Goal: Information Seeking & Learning: Compare options

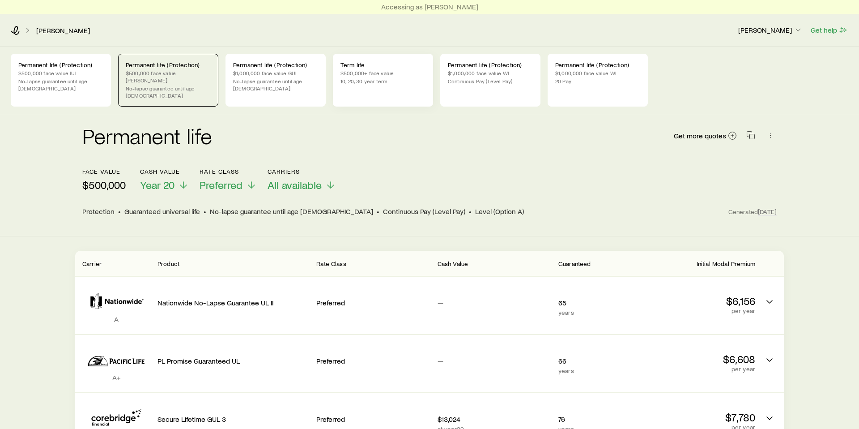
click at [369, 76] on p "$500,000+ face value" at bounding box center [383, 72] width 85 height 7
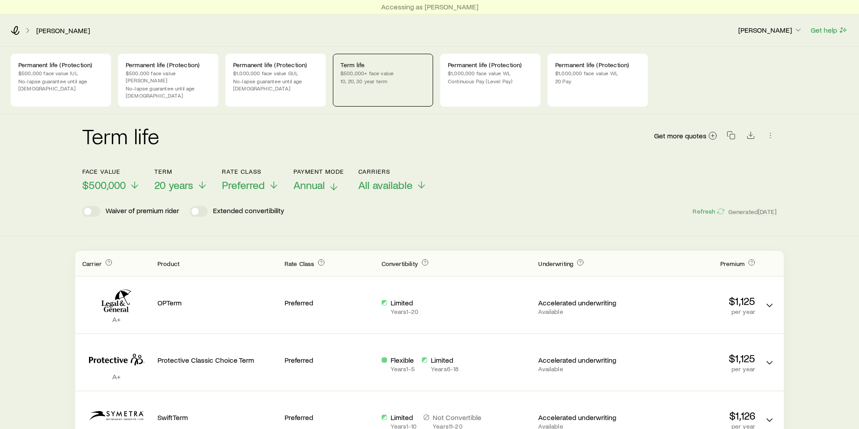
click at [315, 179] on span "Annual" at bounding box center [309, 185] width 31 height 13
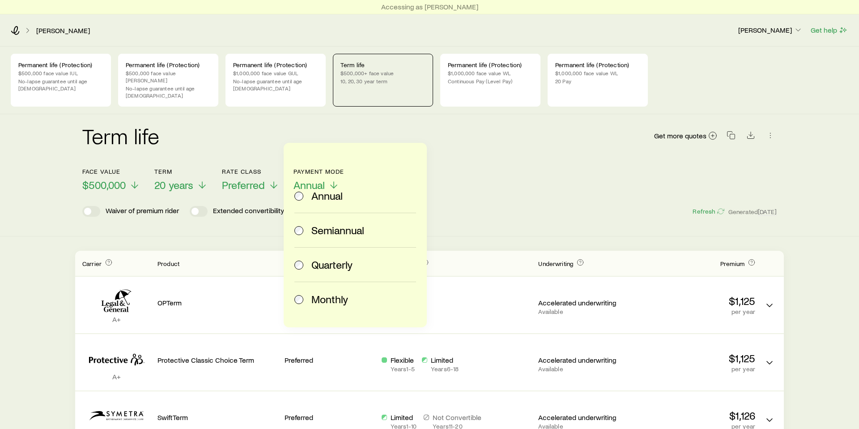
click at [312, 302] on span "Monthly" at bounding box center [330, 299] width 37 height 13
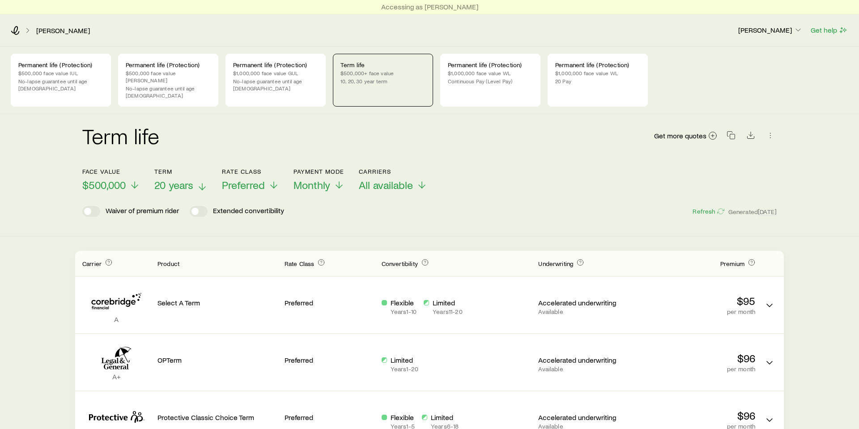
click at [184, 179] on span "20 years" at bounding box center [173, 185] width 39 height 13
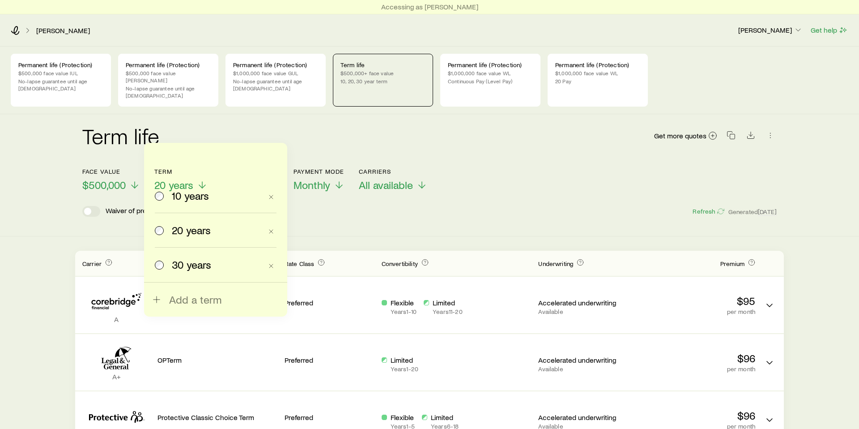
click at [193, 202] on label "10 years" at bounding box center [208, 196] width 107 height 34
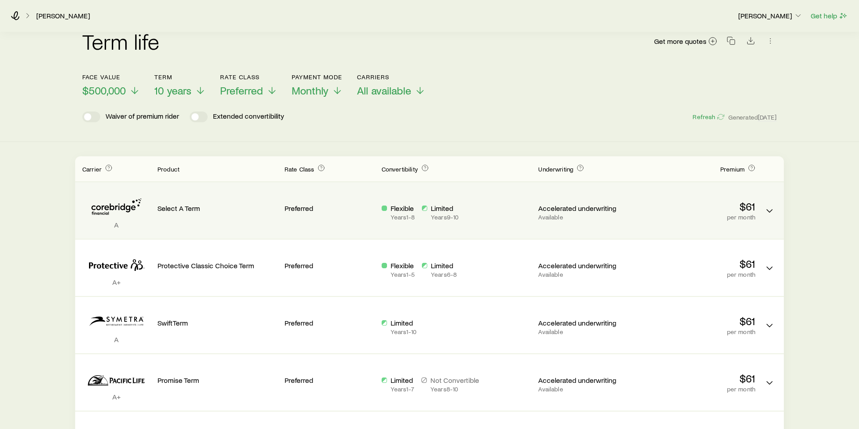
scroll to position [112, 0]
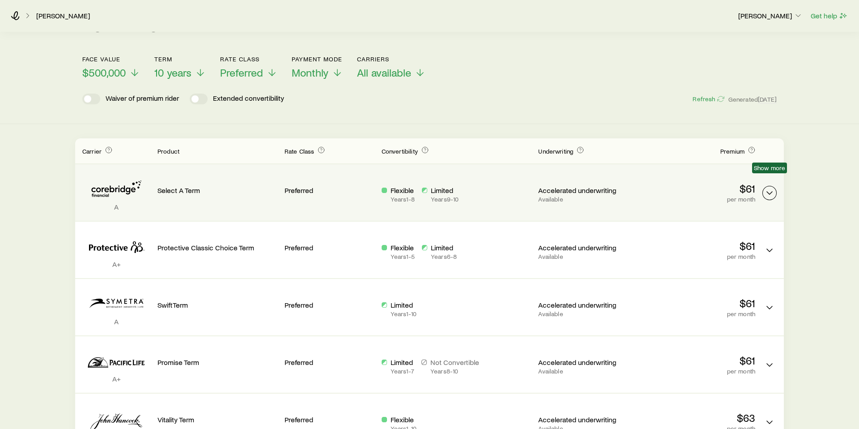
click at [768, 192] on polyline "Term quotes" at bounding box center [769, 193] width 5 height 3
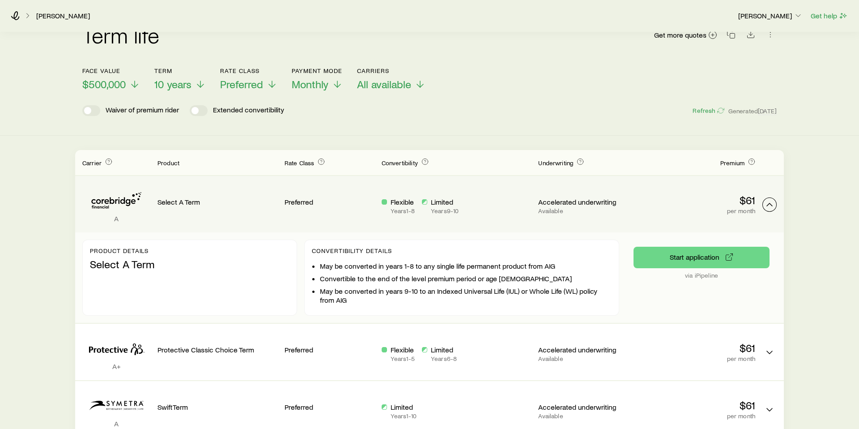
scroll to position [101, 0]
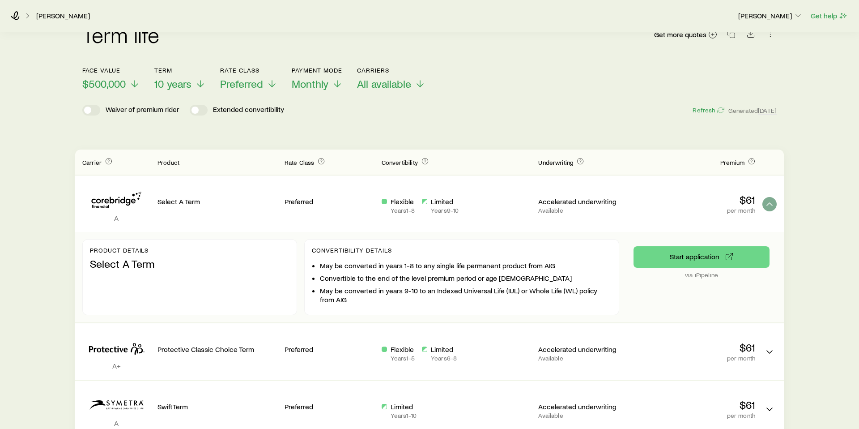
click at [773, 199] on icon "Term quotes" at bounding box center [769, 204] width 11 height 11
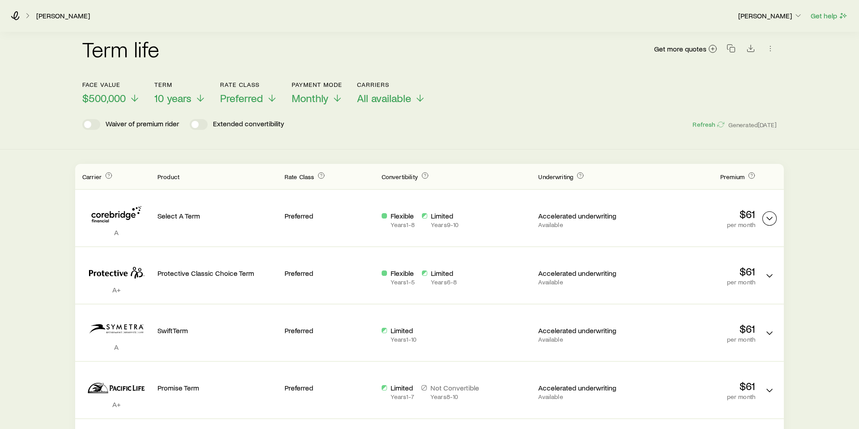
scroll to position [0, 0]
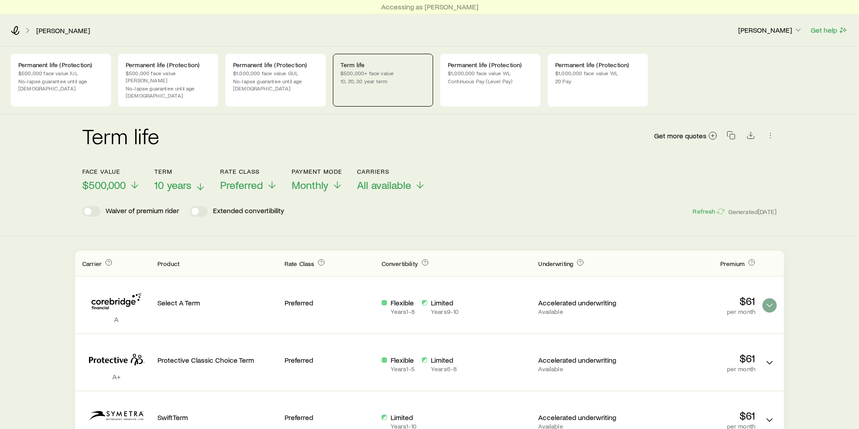
click at [176, 179] on span "10 years" at bounding box center [172, 185] width 37 height 13
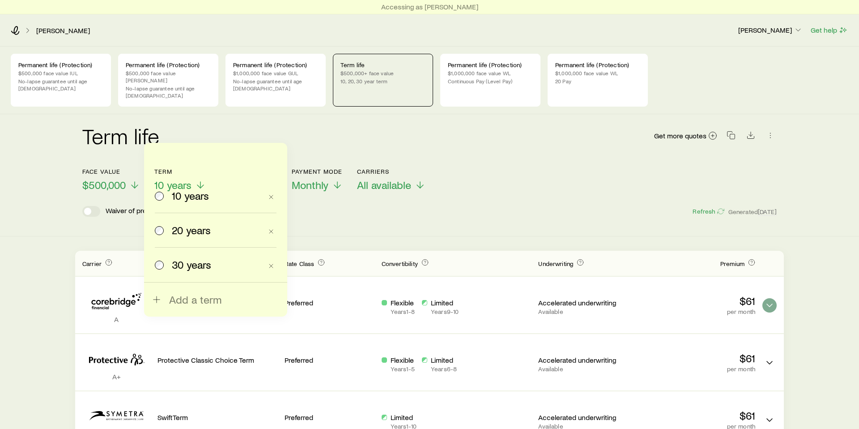
click at [189, 265] on span "30 years" at bounding box center [191, 264] width 39 height 13
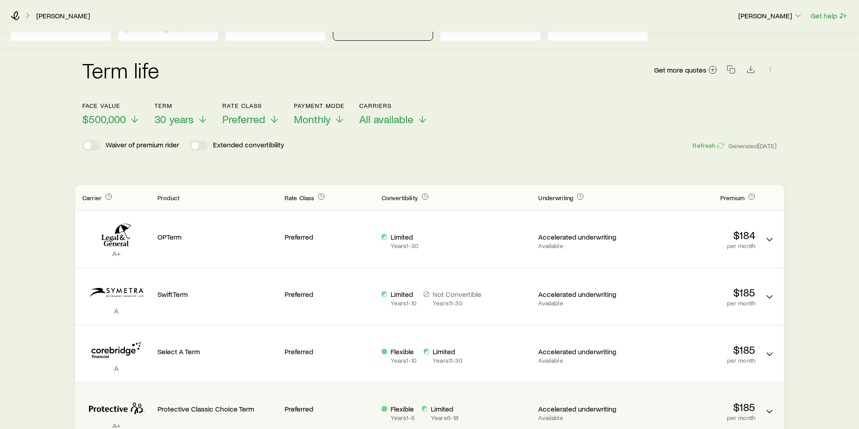
scroll to position [64, 0]
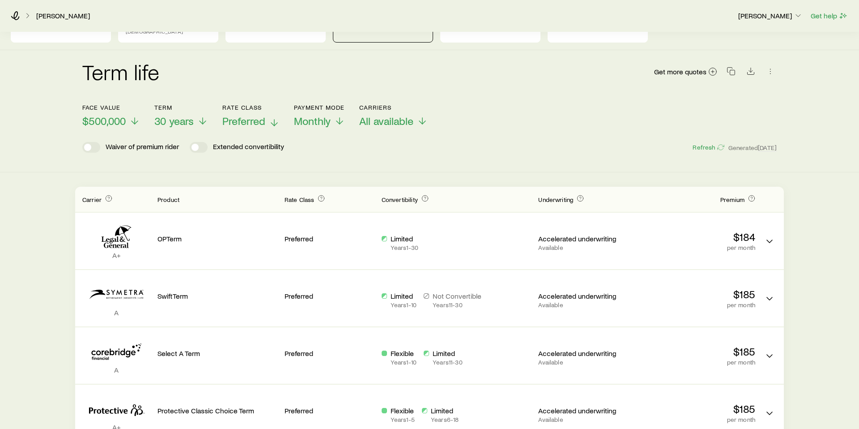
click at [246, 115] on span "Preferred" at bounding box center [243, 121] width 43 height 13
click at [515, 84] on div "Term life Get more quotes" at bounding box center [429, 77] width 695 height 54
click at [255, 115] on span "Preferred" at bounding box center [243, 121] width 43 height 13
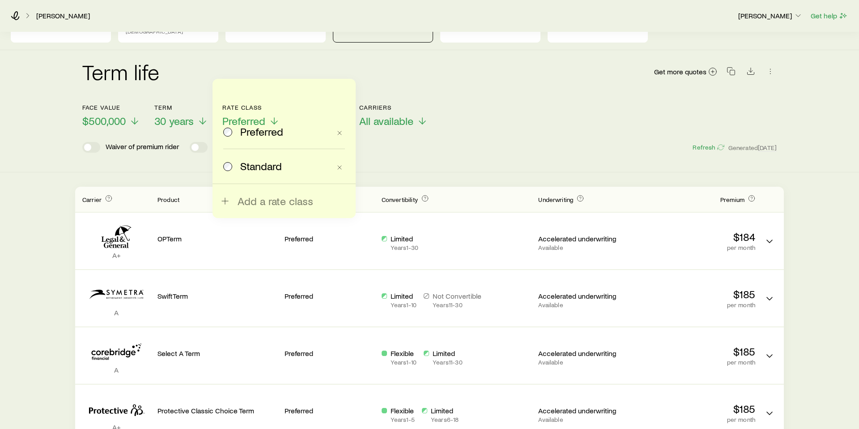
click at [260, 164] on span "Standard" at bounding box center [261, 166] width 42 height 13
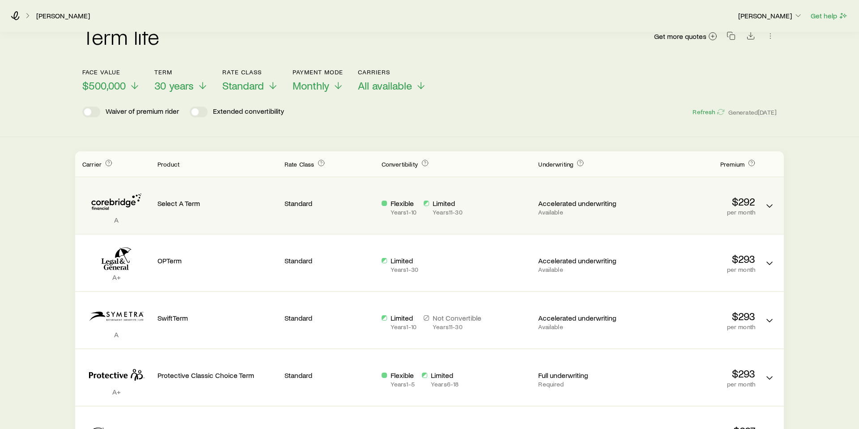
scroll to position [101, 0]
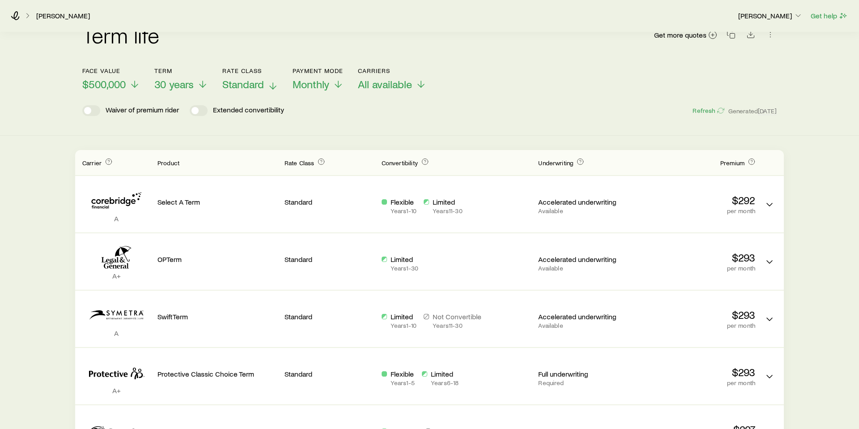
click at [255, 78] on span "Standard" at bounding box center [243, 84] width 42 height 13
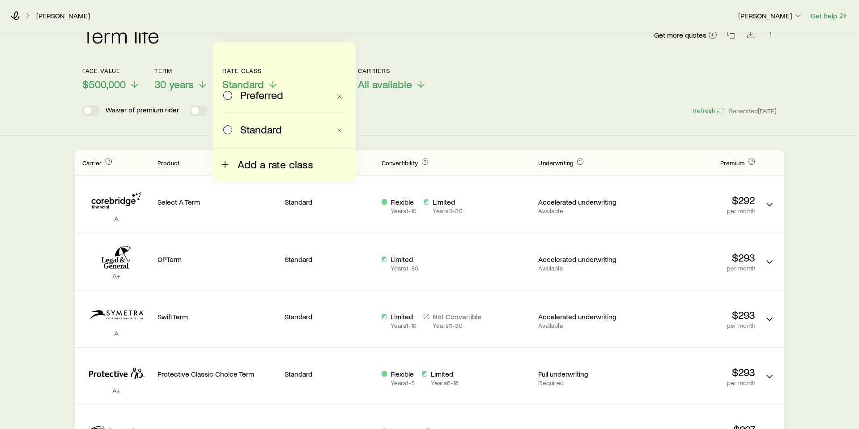
click at [225, 161] on line at bounding box center [225, 164] width 0 height 6
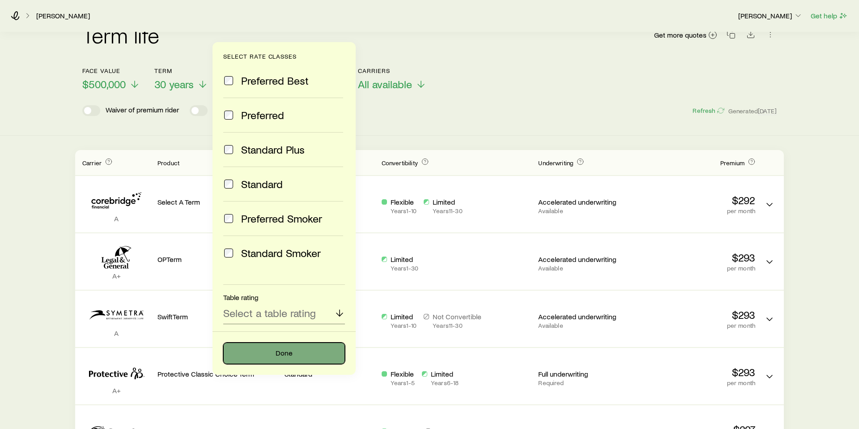
click at [277, 350] on button "Done" at bounding box center [284, 352] width 122 height 21
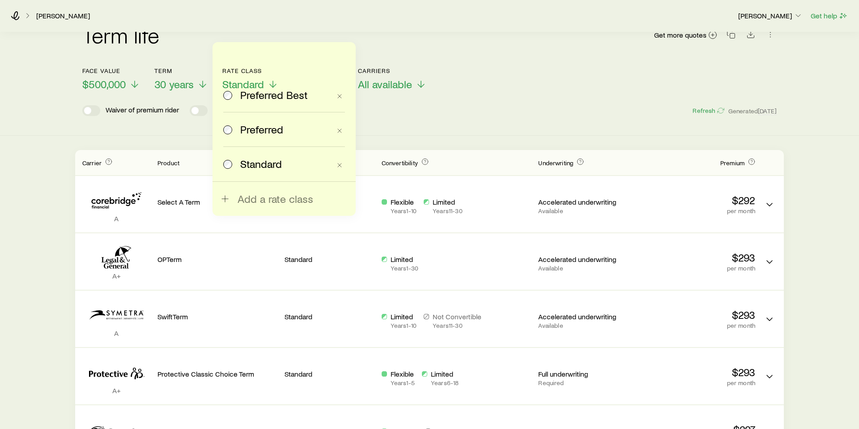
click at [546, 105] on div "Waiver of premium rider Extended convertibility Refresh Generated [DATE]" at bounding box center [429, 110] width 695 height 11
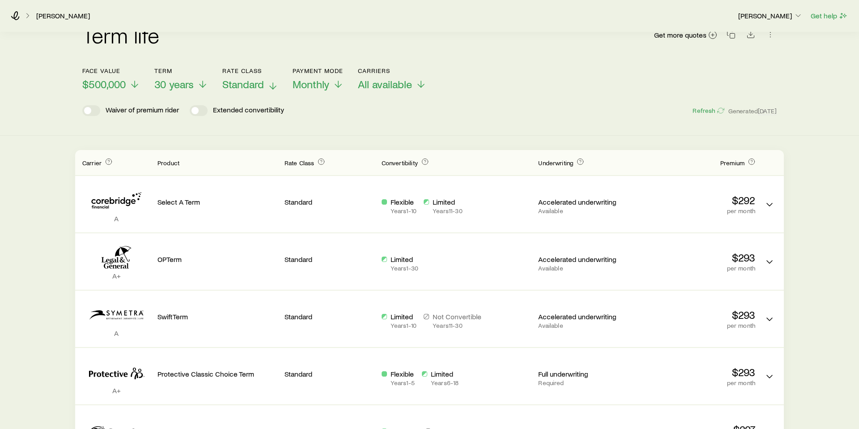
click at [272, 81] on icon at bounding box center [273, 86] width 11 height 11
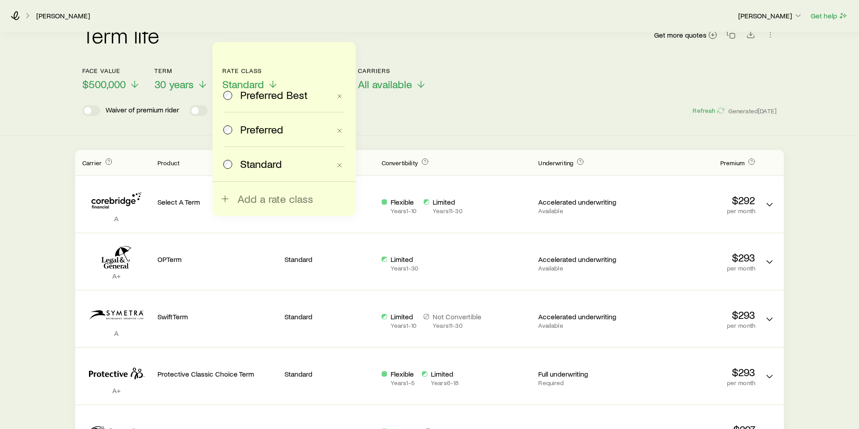
click at [239, 101] on label "Preferred Best" at bounding box center [276, 95] width 107 height 34
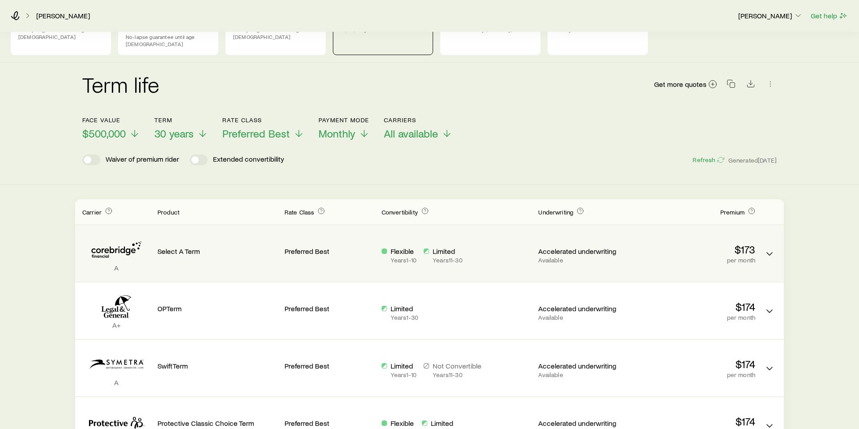
scroll to position [0, 0]
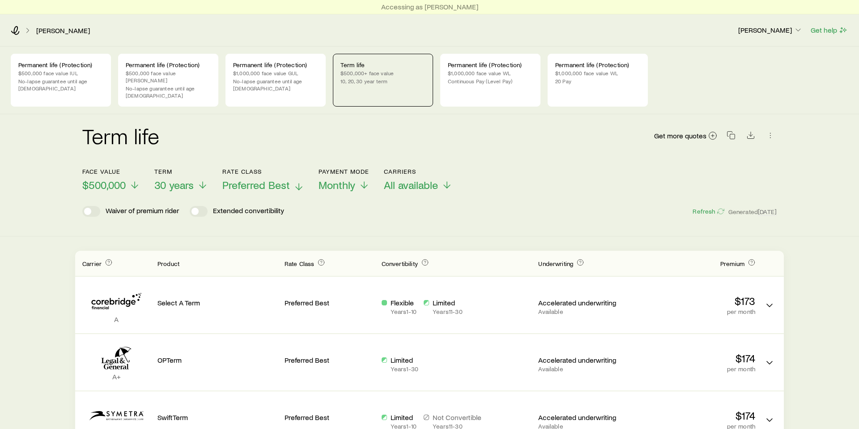
click at [267, 179] on span "Preferred Best" at bounding box center [256, 185] width 68 height 13
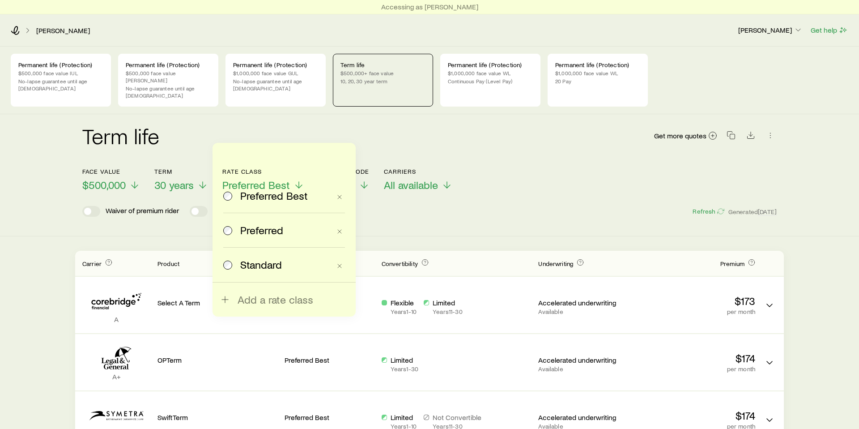
click at [455, 206] on div "Waiver of premium rider Extended convertibility Refresh Generated [DATE]" at bounding box center [429, 211] width 695 height 11
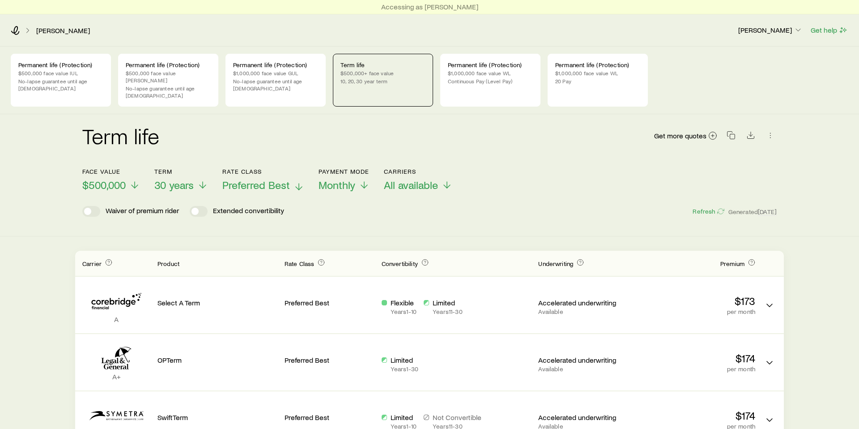
click at [266, 179] on span "Preferred Best" at bounding box center [256, 185] width 68 height 13
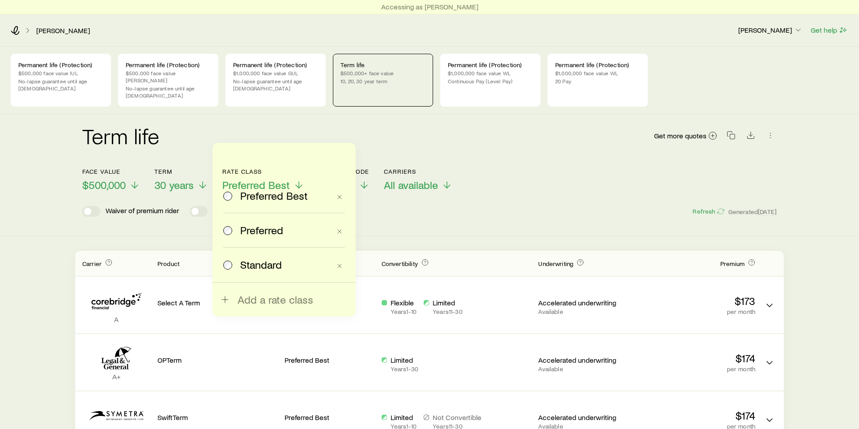
click at [240, 238] on label "Preferred" at bounding box center [276, 230] width 107 height 34
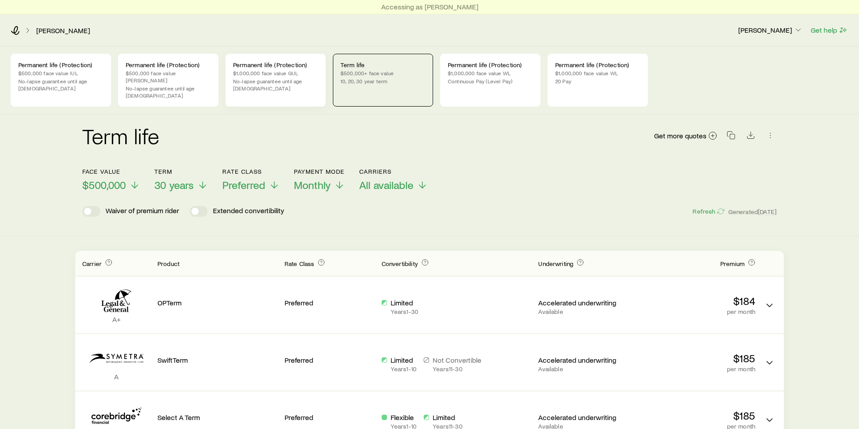
click at [279, 68] on p "Permanent life (Protection)" at bounding box center [275, 64] width 85 height 7
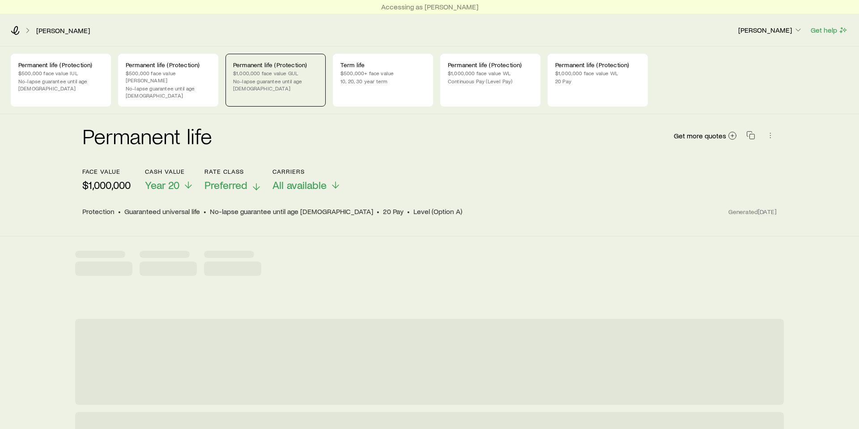
click at [245, 179] on span "Preferred" at bounding box center [226, 185] width 43 height 13
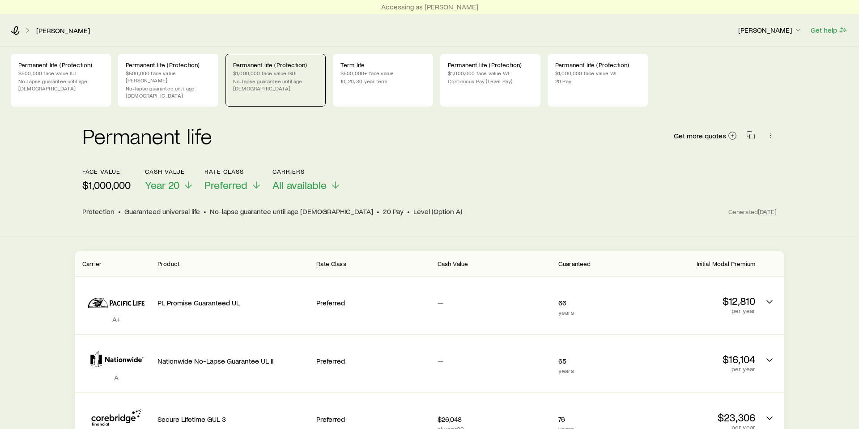
click at [416, 147] on div "Permanent life Get more quotes" at bounding box center [429, 141] width 695 height 54
click at [245, 179] on span "Preferred" at bounding box center [226, 185] width 43 height 13
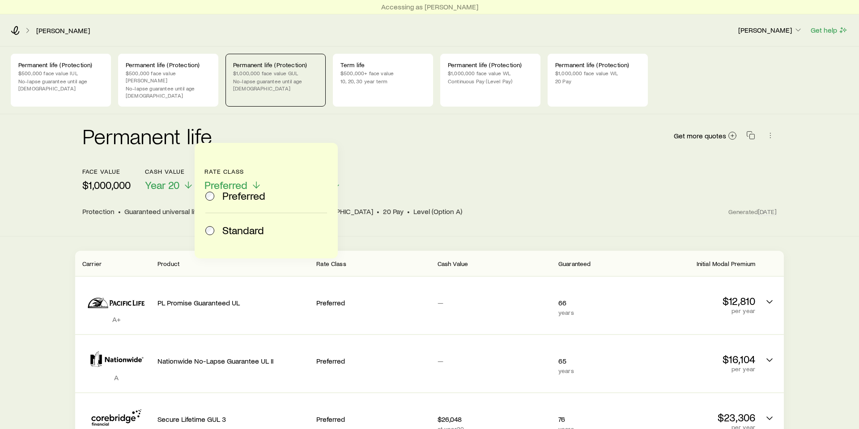
click at [381, 144] on div "Permanent life Get more quotes" at bounding box center [429, 141] width 695 height 54
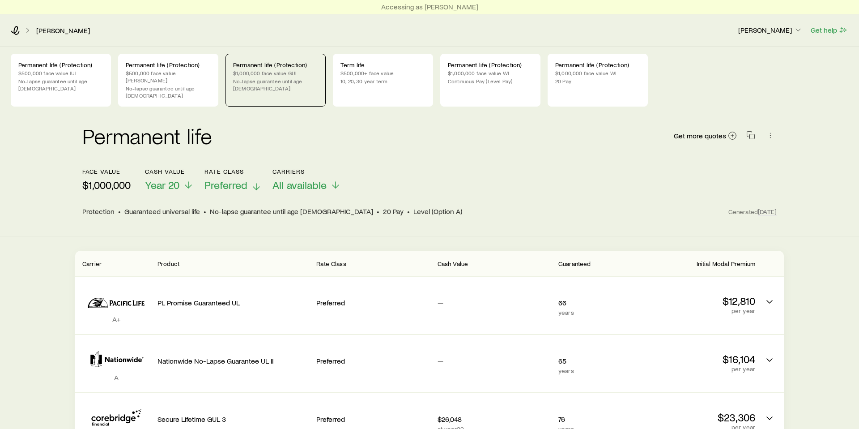
click at [250, 168] on button "Rate Class Preferred" at bounding box center [233, 180] width 57 height 24
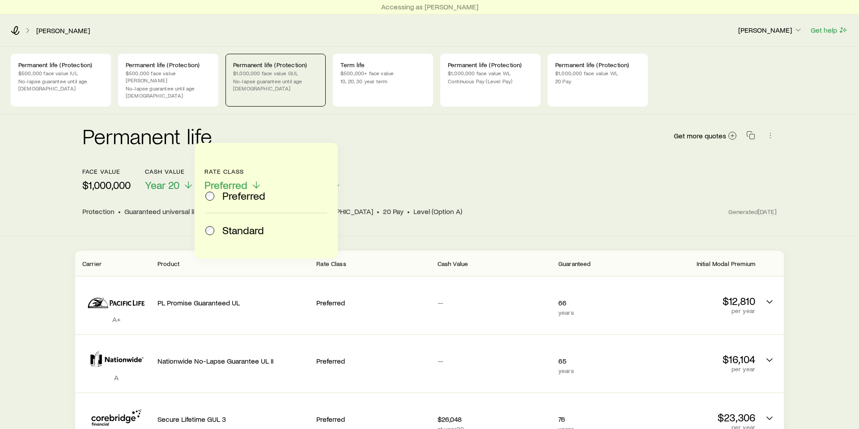
click at [364, 141] on div "Permanent life Get more quotes" at bounding box center [429, 141] width 695 height 32
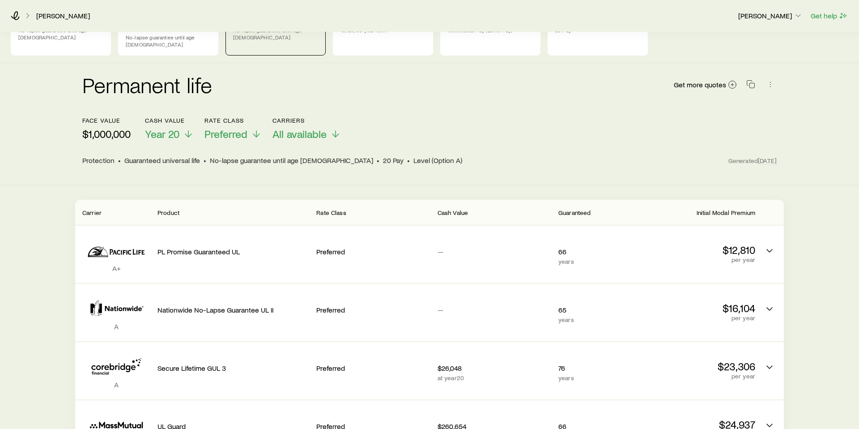
scroll to position [60, 0]
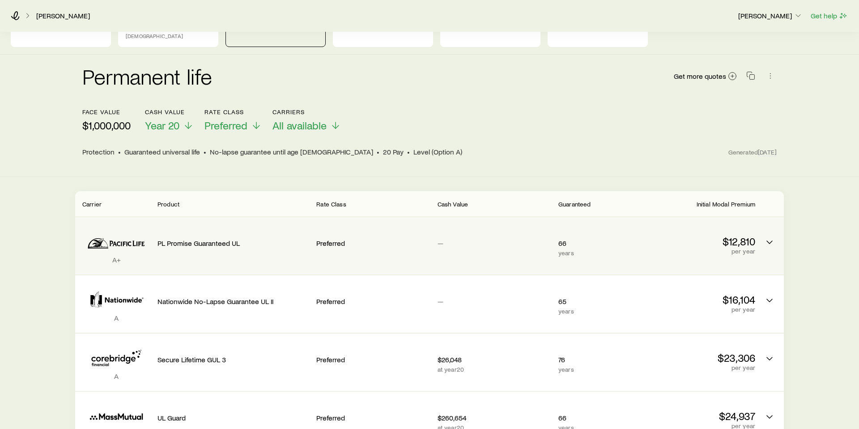
click at [754, 224] on div "$12,810 per year" at bounding box center [699, 239] width 114 height 30
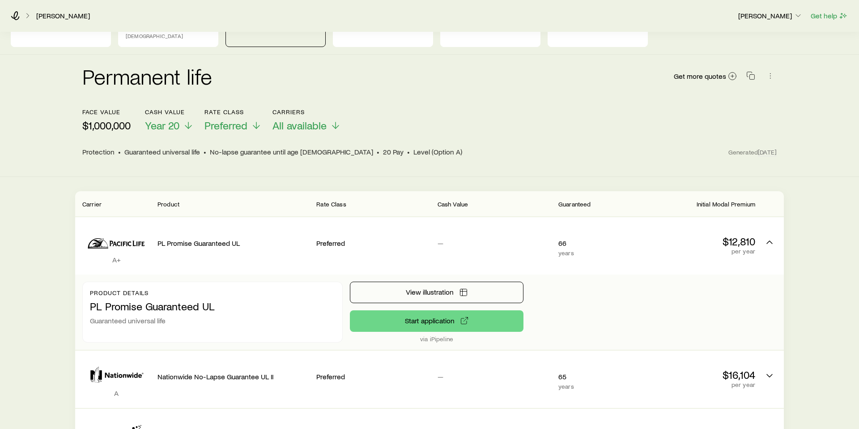
click at [543, 130] on header "face value $1,000,000 Cash Value Year 20 Rate Class Preferred Carriers All avai…" at bounding box center [429, 135] width 695 height 54
click at [17, 271] on div "Permanent life (Protection) $500,000 face value IUL No-lapse guarantee until ag…" at bounding box center [429, 306] width 859 height 638
click at [561, 149] on div "Permanent life Get more quotes face value $1,000,000 Cash Value Year 20 Rate Cl…" at bounding box center [429, 116] width 859 height 122
click at [291, 144] on header "face value $1,000,000 Cash Value Year 20 Rate Class Preferred Carriers All avai…" at bounding box center [429, 135] width 695 height 54
click at [246, 119] on span "Preferred" at bounding box center [226, 125] width 43 height 13
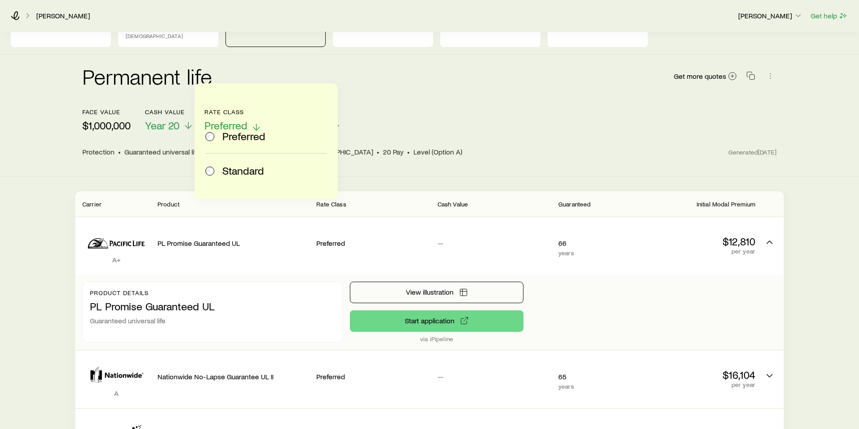
click at [246, 119] on span "Preferred" at bounding box center [226, 125] width 43 height 13
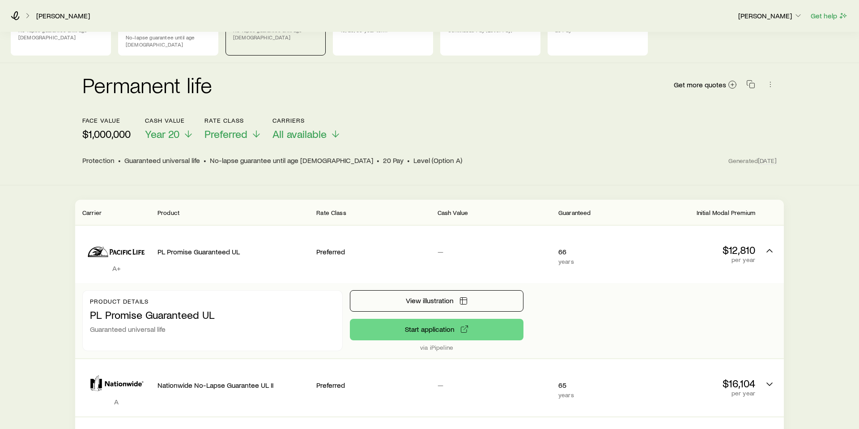
scroll to position [0, 0]
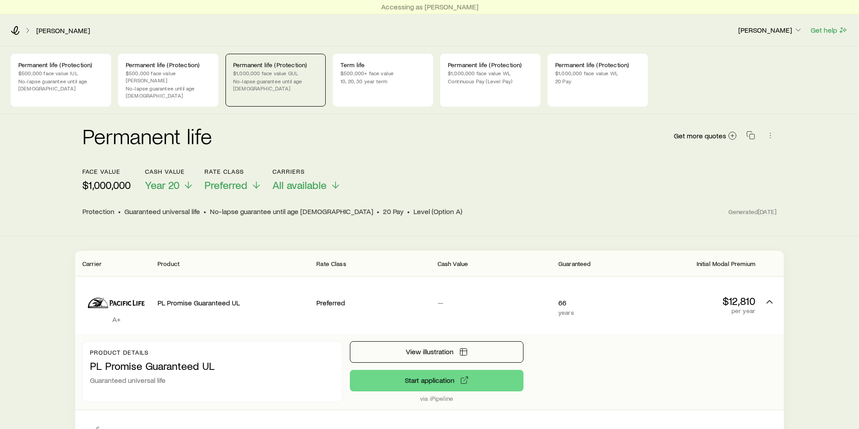
click at [500, 202] on header "face value $1,000,000 Cash Value Year 20 Rate Class Preferred Carriers All avai…" at bounding box center [429, 195] width 695 height 54
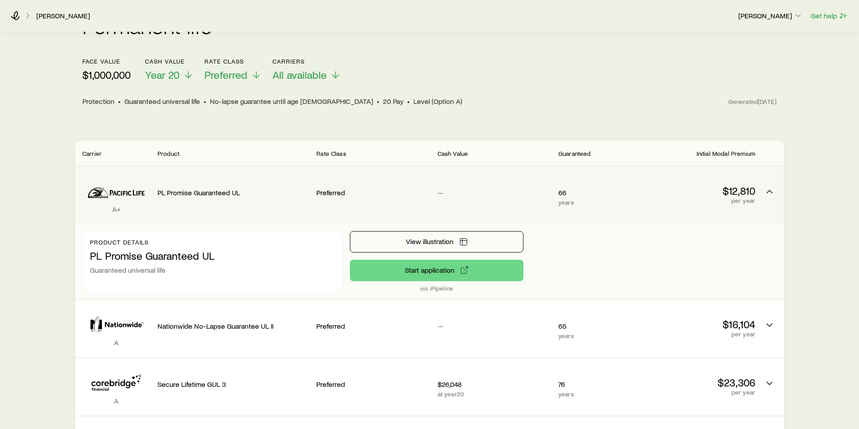
scroll to position [112, 0]
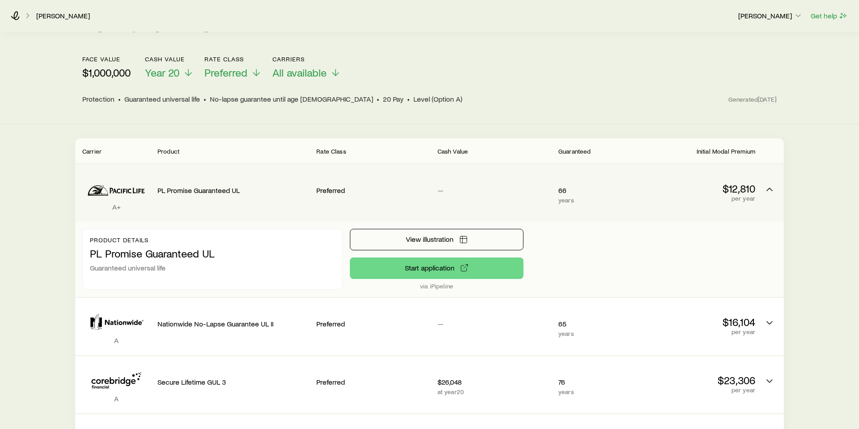
click at [211, 263] on p "Guaranteed universal life" at bounding box center [212, 267] width 245 height 9
click at [611, 171] on div "66 years" at bounding box center [597, 192] width 76 height 43
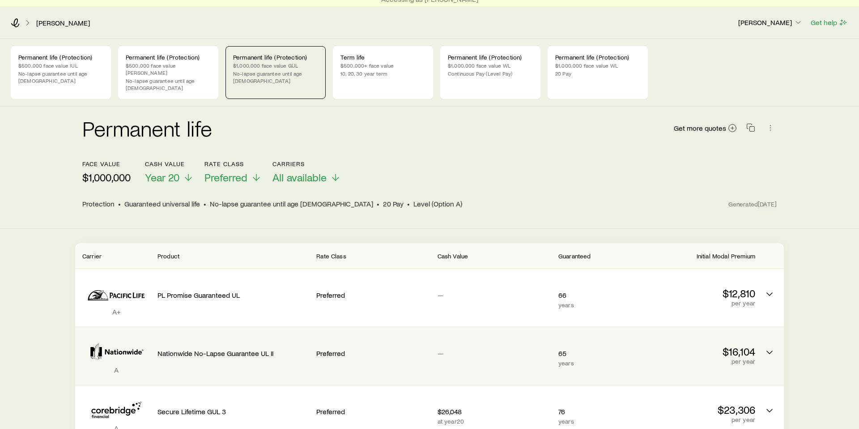
scroll to position [0, 0]
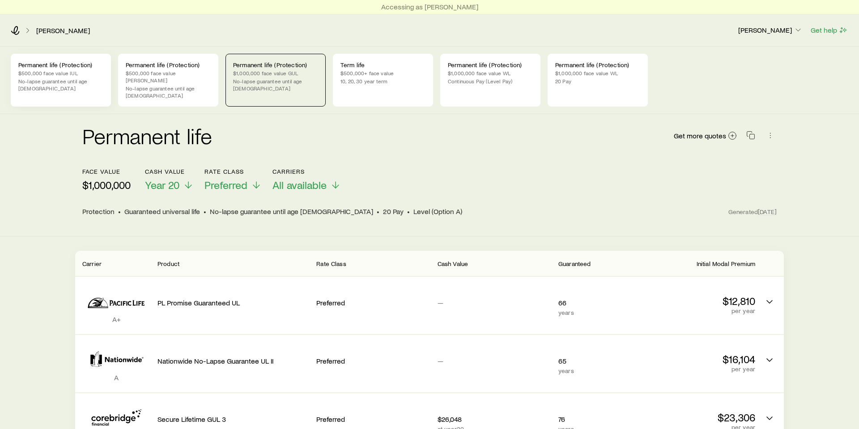
click at [60, 82] on p "No-lapse guarantee until age [DEMOGRAPHIC_DATA]" at bounding box center [60, 84] width 85 height 14
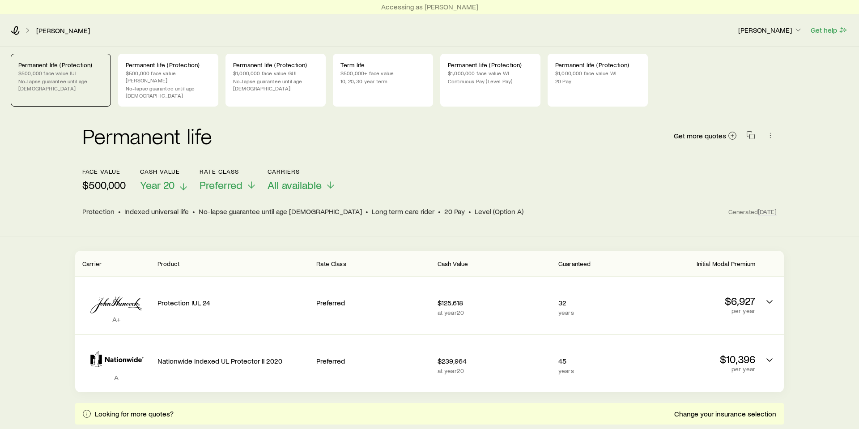
click at [151, 179] on span "Year 20" at bounding box center [157, 185] width 34 height 13
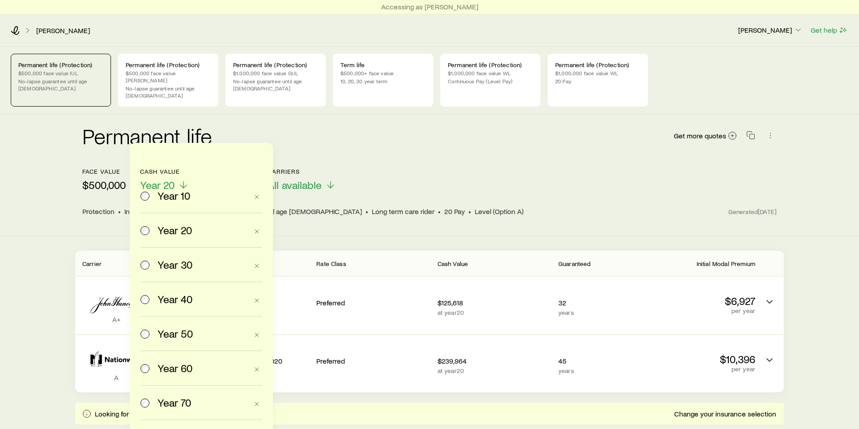
click at [160, 201] on span "Year 10" at bounding box center [174, 195] width 33 height 13
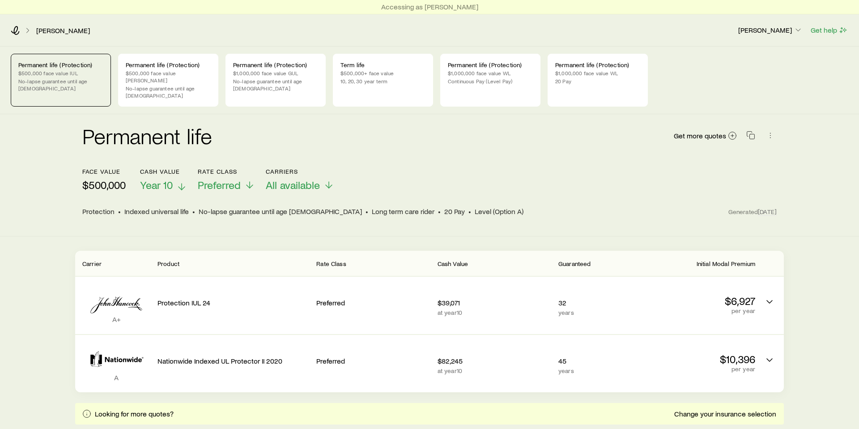
click at [164, 179] on span "Year 10" at bounding box center [156, 185] width 33 height 13
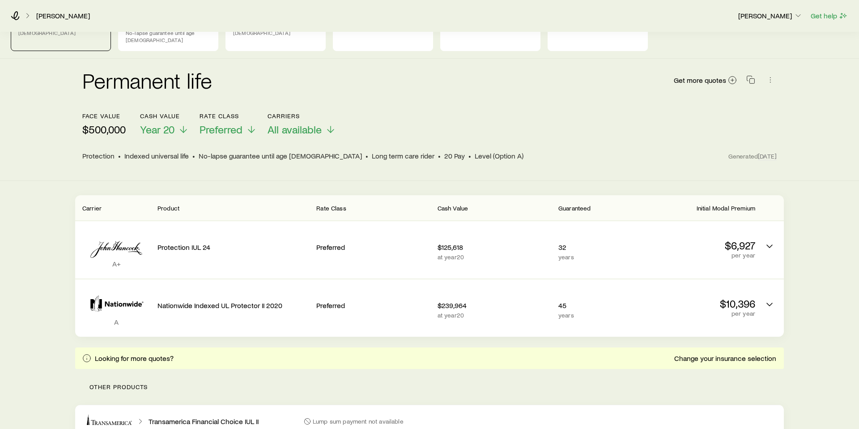
scroll to position [63, 0]
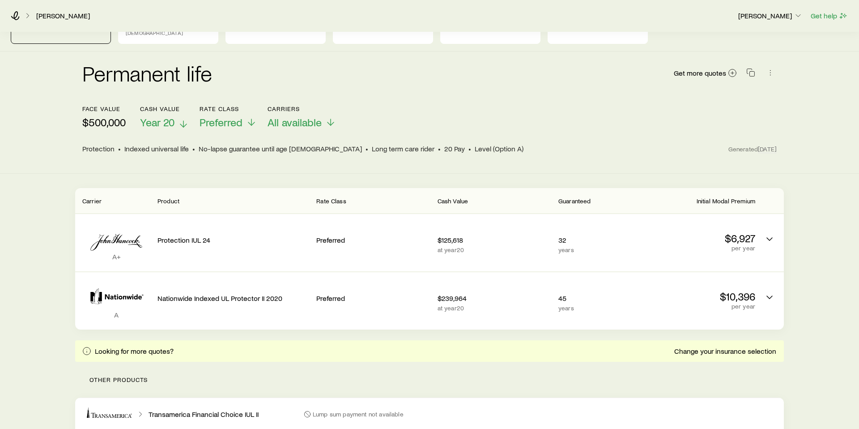
click at [173, 116] on span "Year 20" at bounding box center [157, 122] width 34 height 13
click at [68, 137] on div "Permanent life Get more quotes face value $500,000 Cash Value Year 20 Rate Clas…" at bounding box center [429, 112] width 859 height 122
click at [161, 105] on button "Cash Value Year 20" at bounding box center [164, 117] width 49 height 24
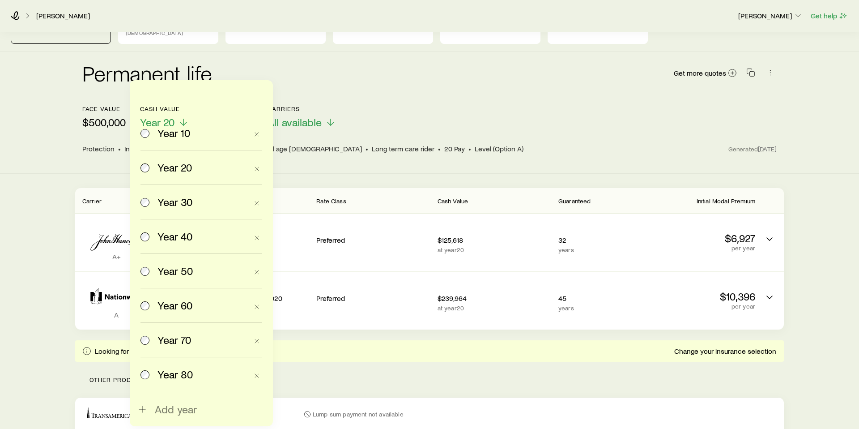
click at [173, 196] on span "Year 30" at bounding box center [175, 202] width 35 height 13
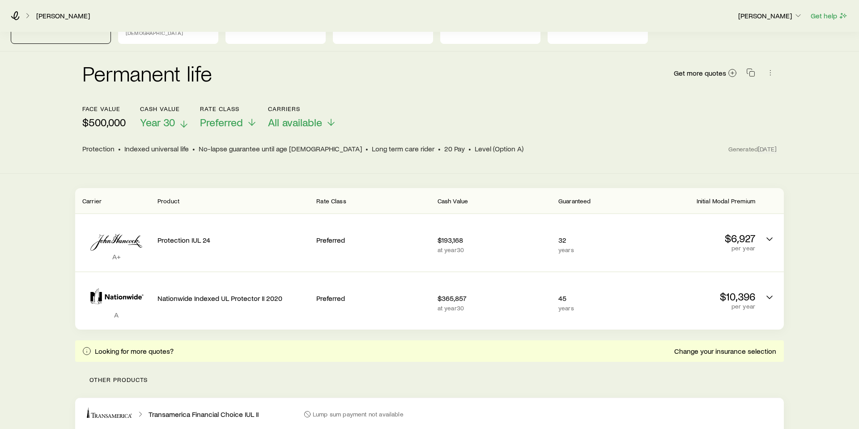
click at [171, 116] on span "Year 30" at bounding box center [157, 122] width 35 height 13
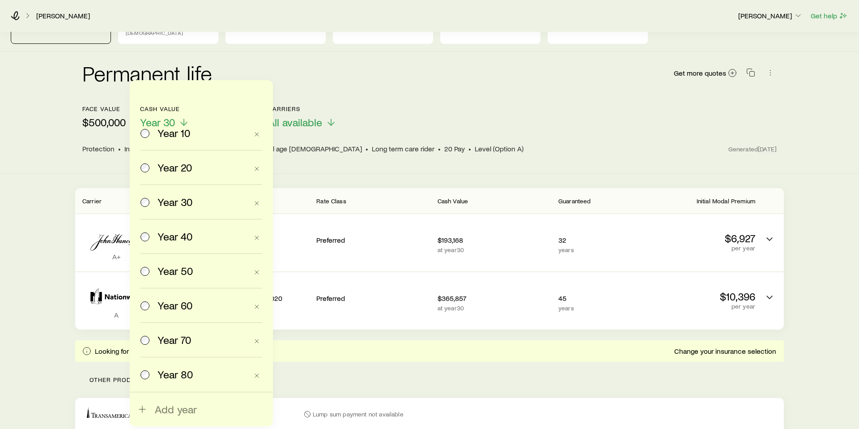
click at [158, 173] on span "Year 20" at bounding box center [175, 167] width 34 height 13
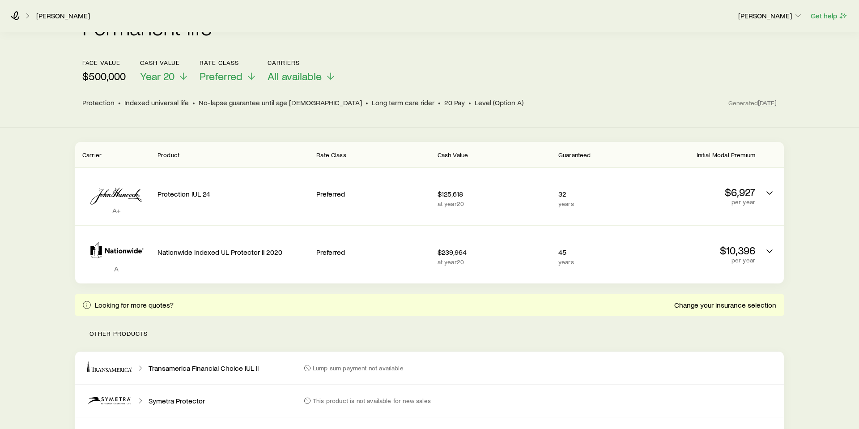
scroll to position [0, 0]
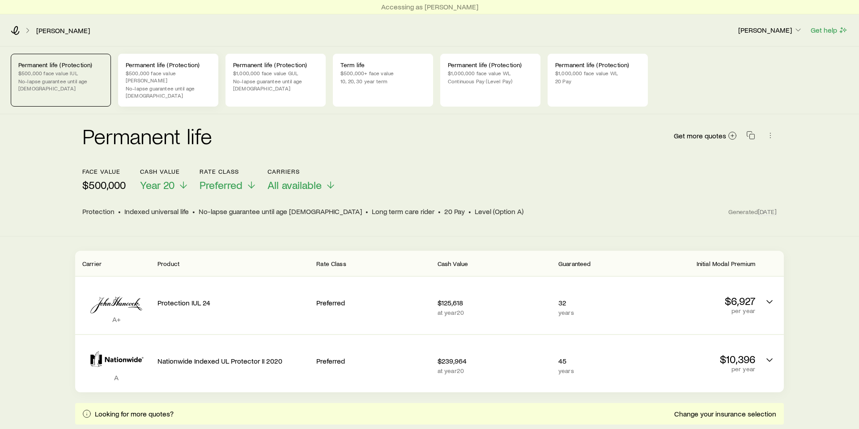
click at [161, 85] on p "No-lapse guarantee until age [DEMOGRAPHIC_DATA]" at bounding box center [168, 92] width 85 height 14
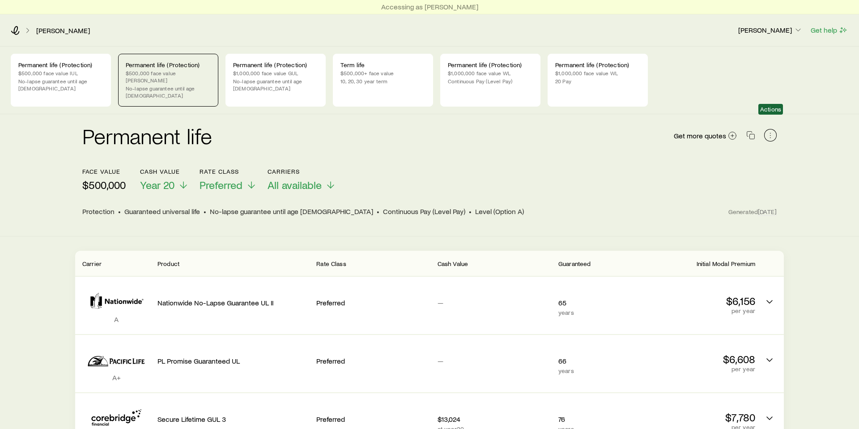
click at [771, 131] on icon "button" at bounding box center [770, 135] width 9 height 9
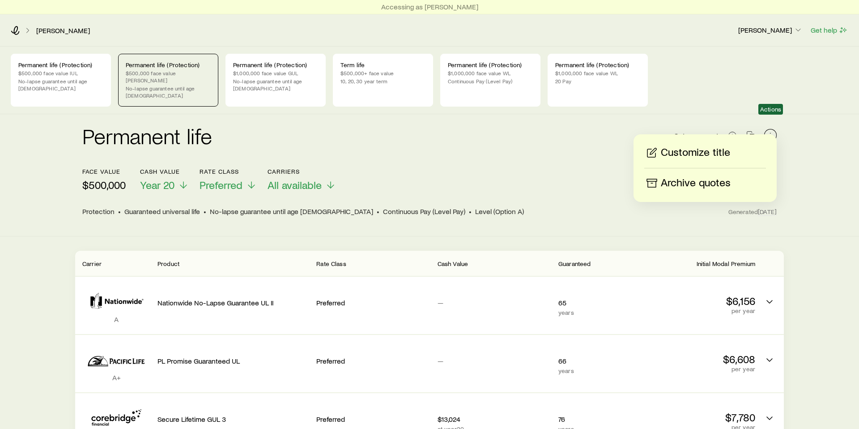
click at [771, 131] on icon "button" at bounding box center [770, 135] width 9 height 9
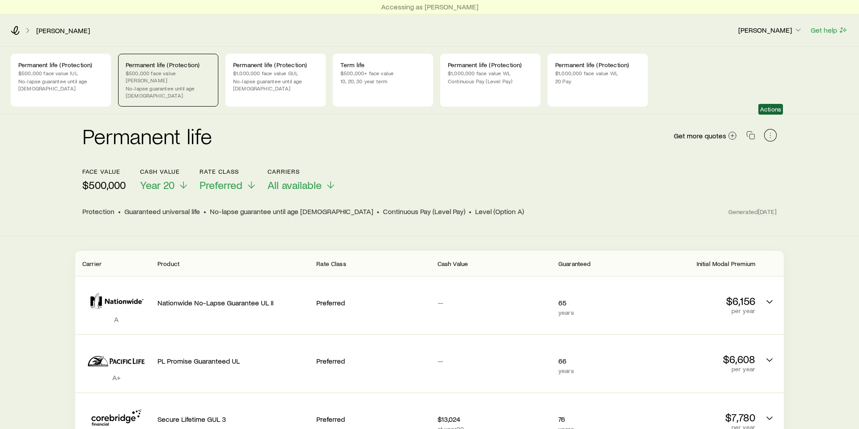
click at [769, 131] on icon "button" at bounding box center [770, 135] width 9 height 9
click at [799, 122] on div "Permanent life Get more quotes face value $500,000 Cash Value Year 20 Rate Clas…" at bounding box center [429, 175] width 859 height 122
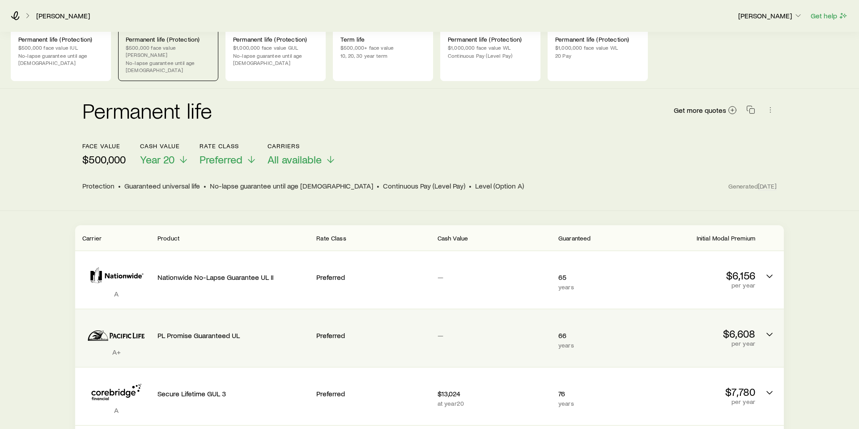
scroll to position [20, 0]
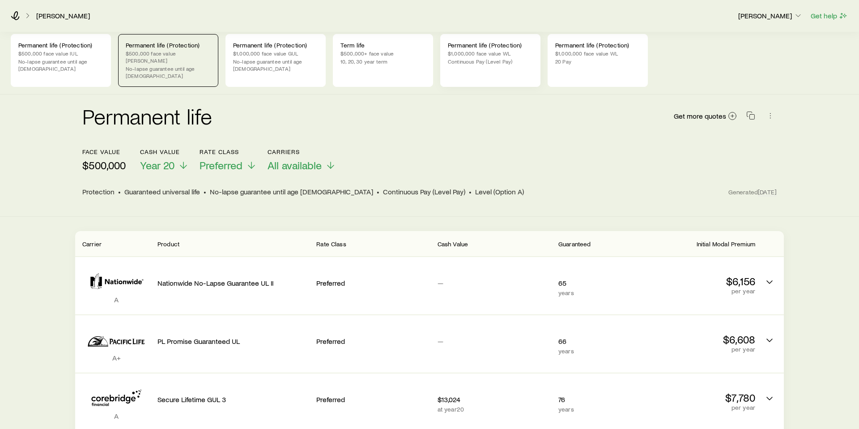
click at [477, 51] on p "$1,000,000 face value WL" at bounding box center [490, 53] width 85 height 7
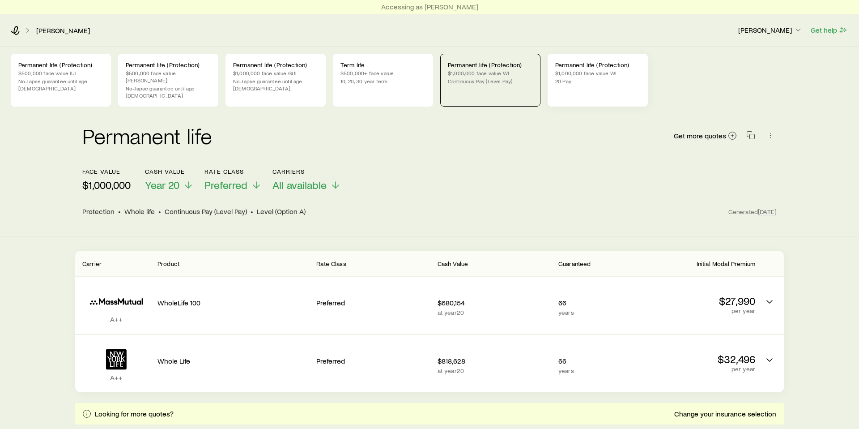
click at [577, 60] on div "Permanent life (Protection) $1,000,000 face value WL 20 Pay" at bounding box center [598, 80] width 100 height 53
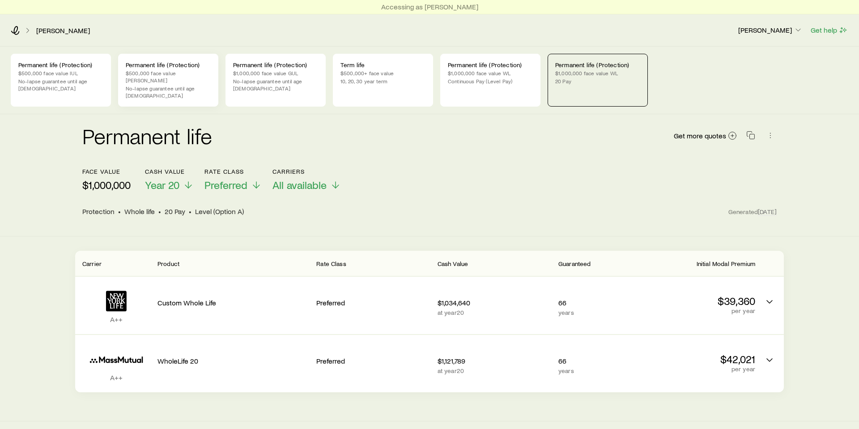
click at [188, 75] on p "$500,000 face value [PERSON_NAME]" at bounding box center [168, 76] width 85 height 14
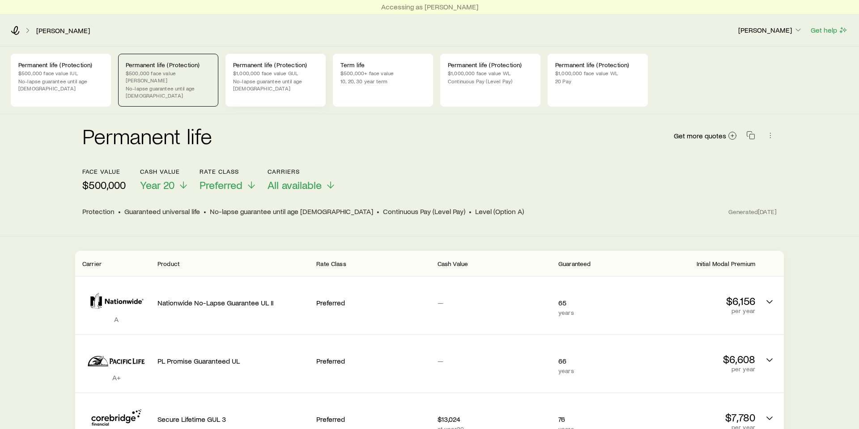
click at [272, 77] on div "Permanent life (Protection) $1,000,000 face value GUL No-lapse guarantee until …" at bounding box center [276, 80] width 100 height 53
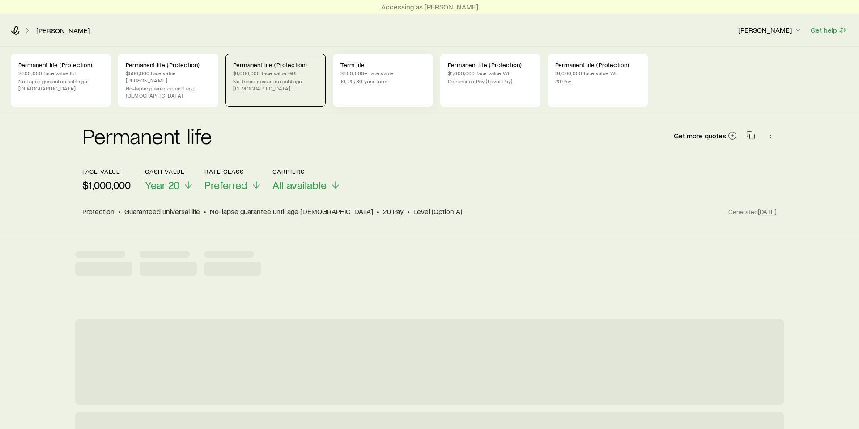
click at [388, 72] on p "$500,000+ face value" at bounding box center [383, 72] width 85 height 7
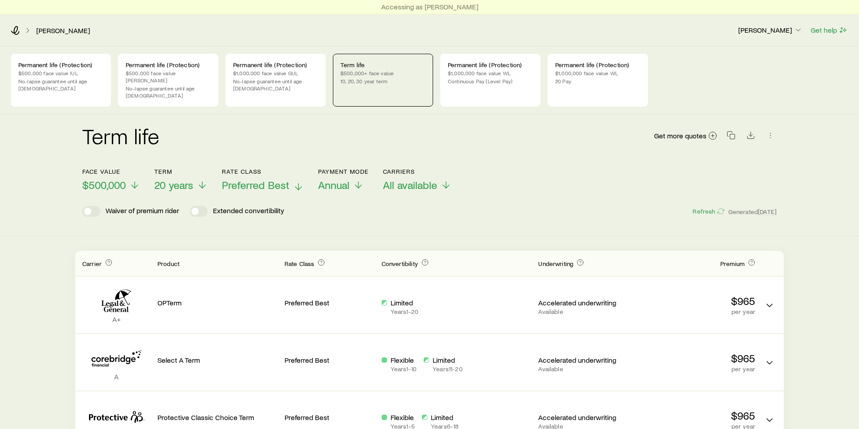
click at [249, 179] on span "Preferred Best" at bounding box center [256, 185] width 68 height 13
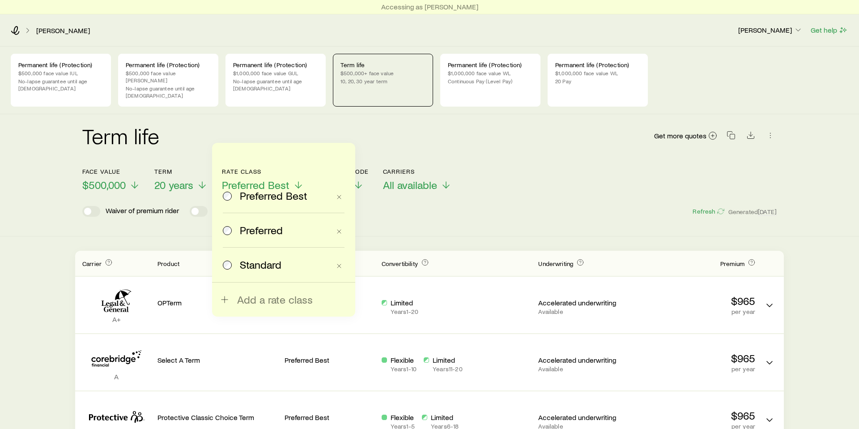
click at [255, 227] on span "Preferred" at bounding box center [261, 230] width 43 height 13
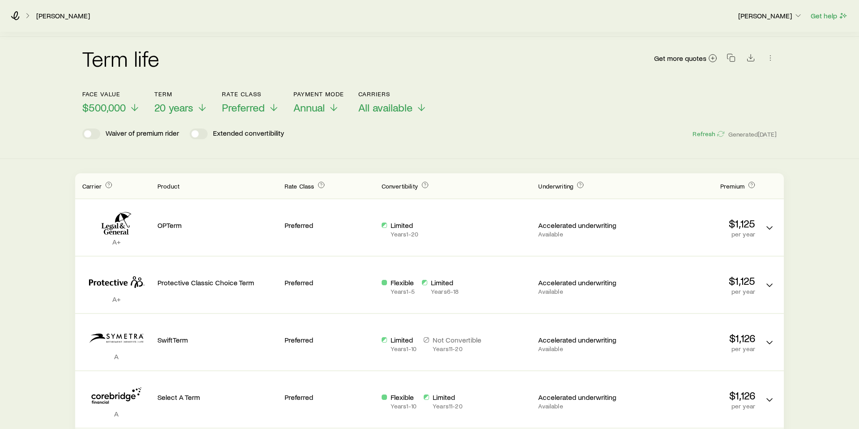
scroll to position [81, 0]
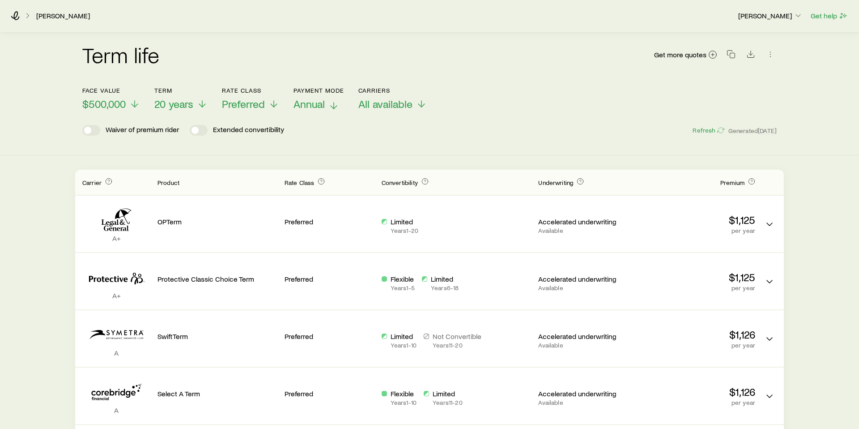
click at [316, 98] on span "Annual" at bounding box center [309, 104] width 31 height 13
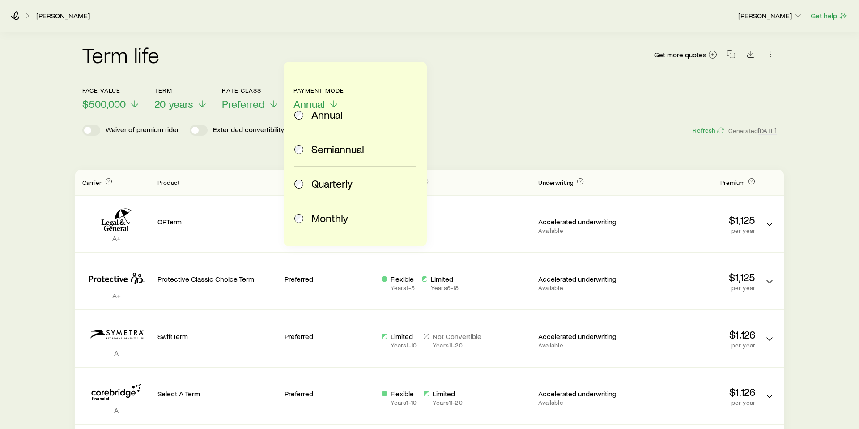
click at [325, 215] on span "Monthly" at bounding box center [330, 218] width 37 height 13
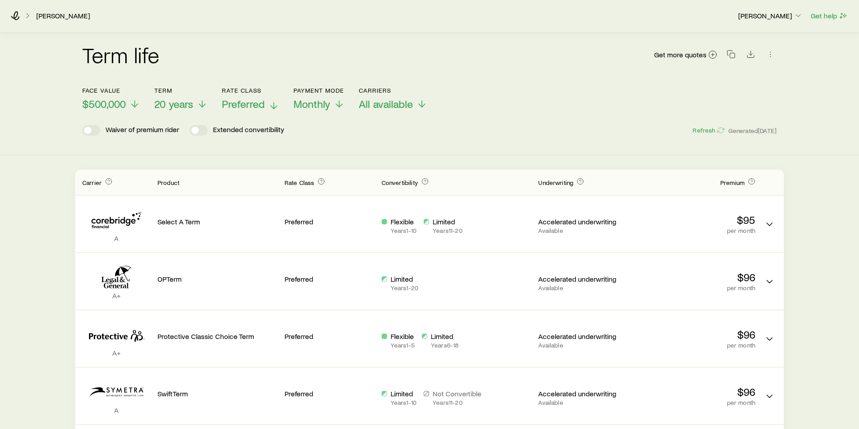
click at [239, 98] on span "Preferred" at bounding box center [243, 104] width 43 height 13
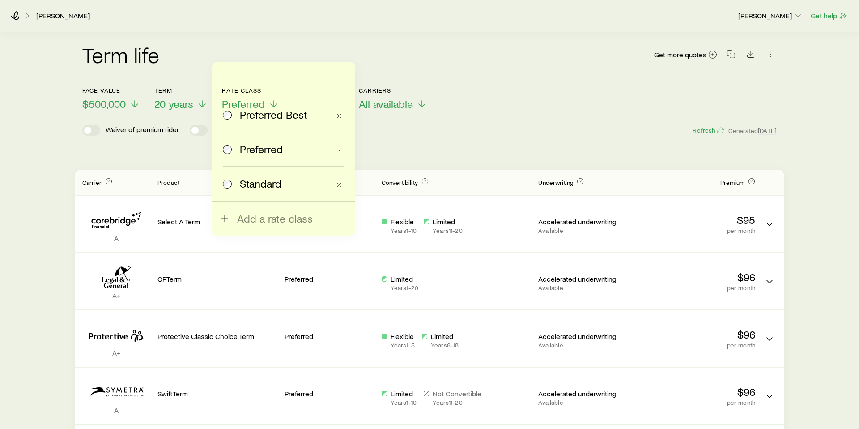
click at [258, 195] on label "Standard" at bounding box center [276, 184] width 107 height 34
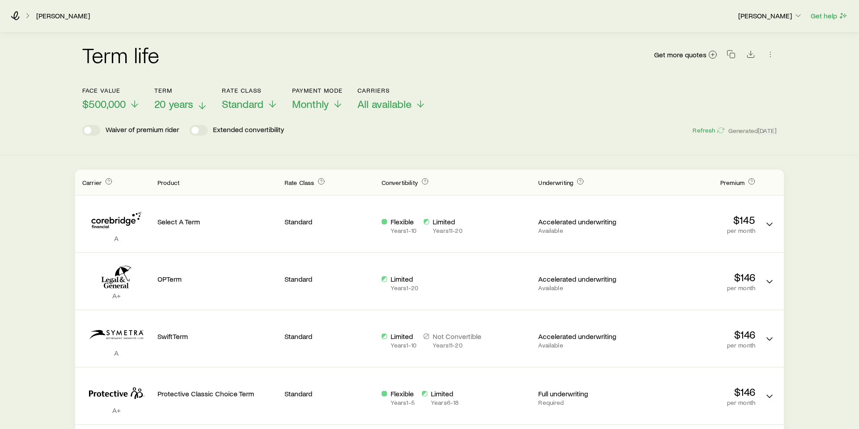
click at [170, 98] on span "20 years" at bounding box center [173, 104] width 39 height 13
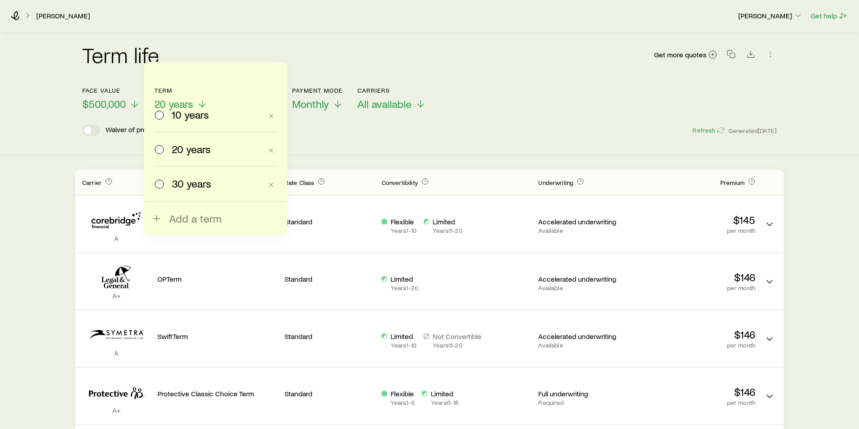
click at [184, 177] on span "30 years" at bounding box center [191, 183] width 39 height 13
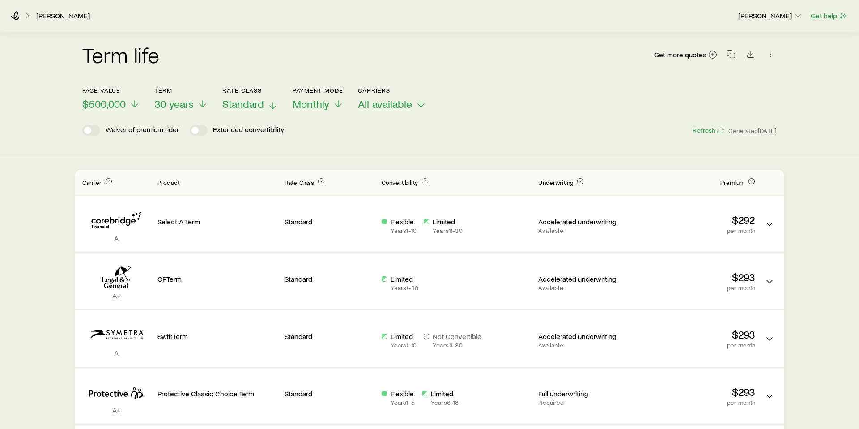
click at [264, 98] on span "Standard" at bounding box center [243, 104] width 42 height 13
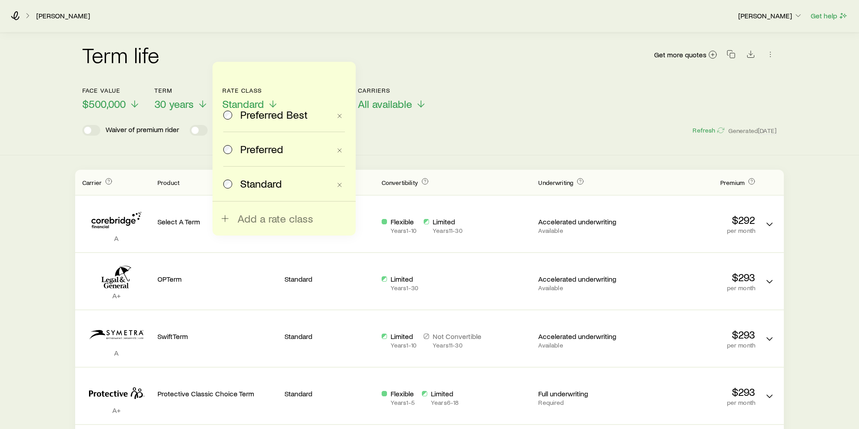
click at [248, 141] on label "Preferred" at bounding box center [276, 149] width 107 height 34
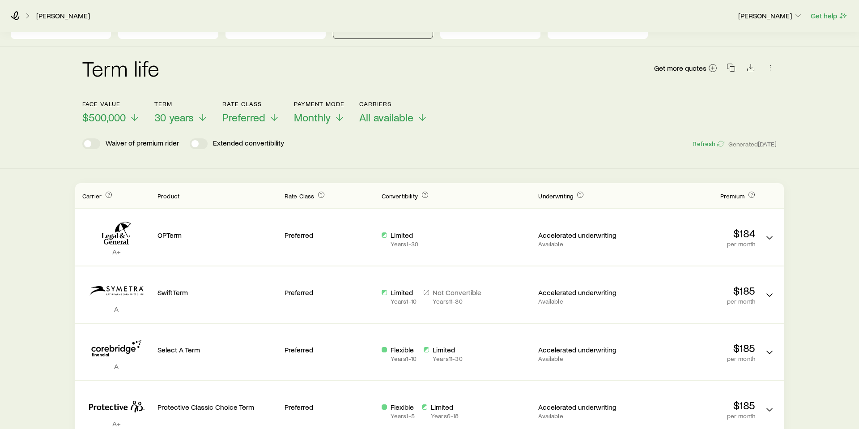
scroll to position [67, 0]
click at [248, 111] on span "Preferred" at bounding box center [243, 117] width 43 height 13
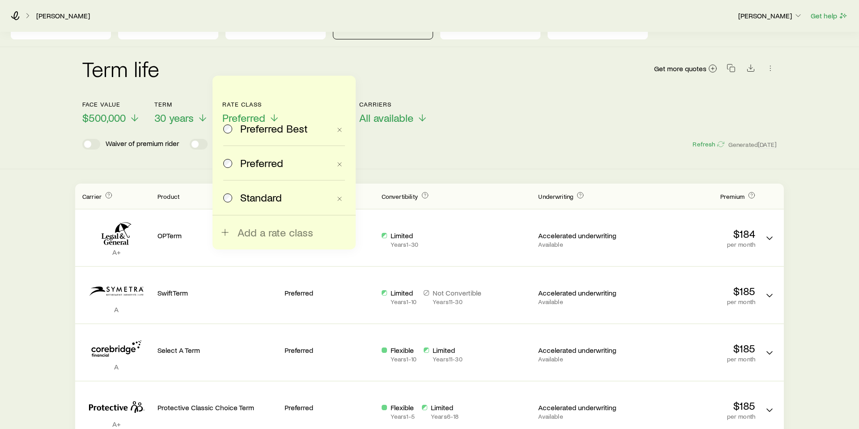
click at [259, 193] on span "Standard" at bounding box center [261, 197] width 42 height 13
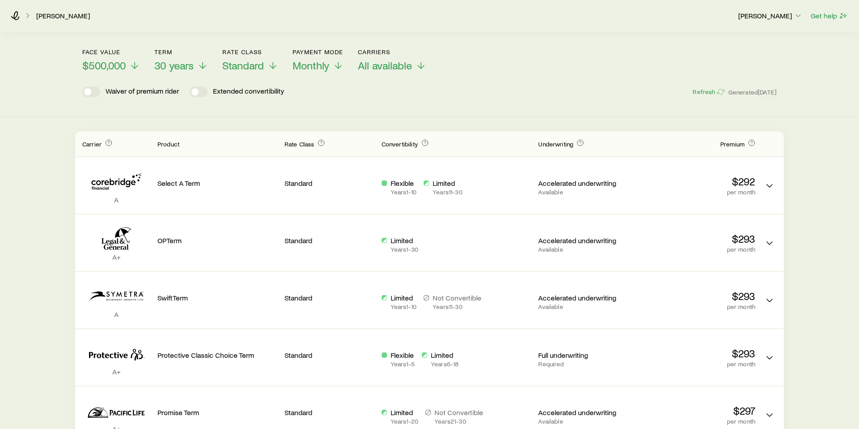
scroll to position [121, 0]
click at [119, 57] on span "$500,000" at bounding box center [103, 63] width 43 height 13
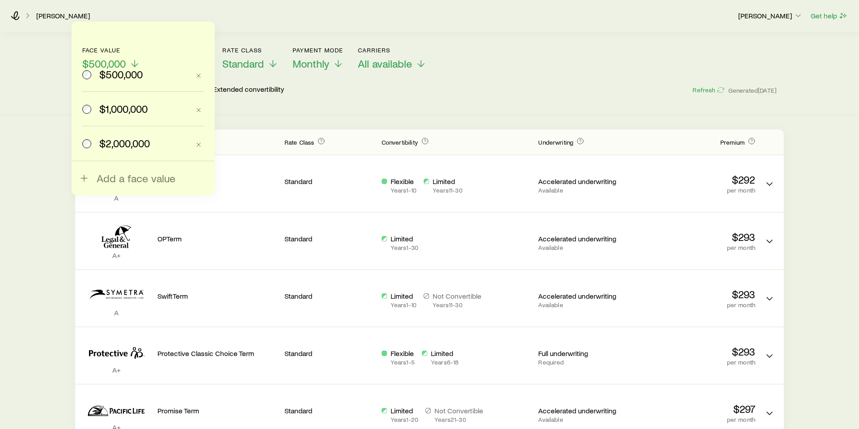
click at [116, 110] on span "$1,000,000" at bounding box center [123, 108] width 48 height 13
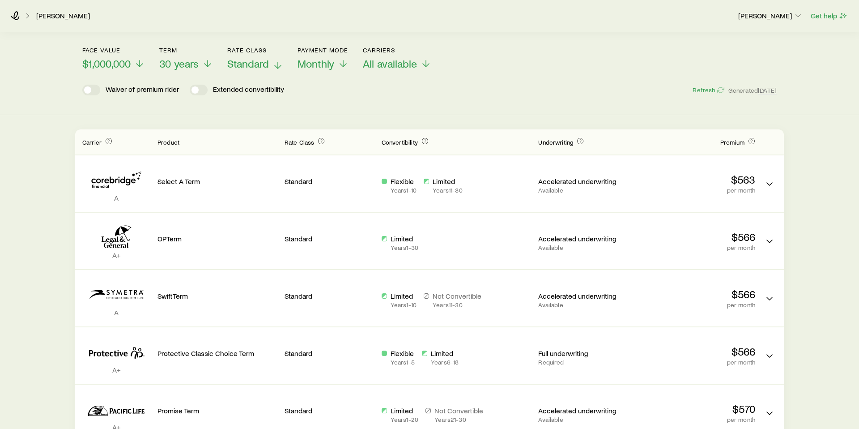
drag, startPoint x: 270, startPoint y: 57, endPoint x: 266, endPoint y: 52, distance: 5.7
click at [269, 56] on header "Face value $1,000,000 Term 30 years Rate Class Standard Payment Mode Monthly Ca…" at bounding box center [429, 74] width 695 height 54
click at [265, 57] on span "Standard" at bounding box center [248, 63] width 42 height 13
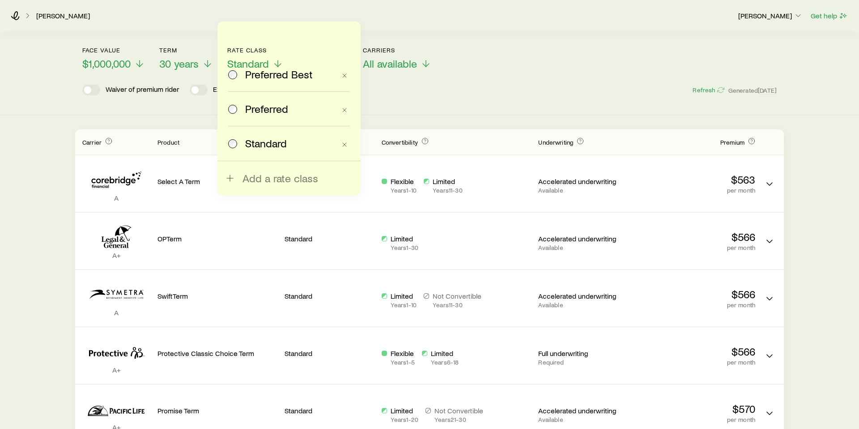
click at [259, 105] on span "Preferred" at bounding box center [266, 108] width 43 height 13
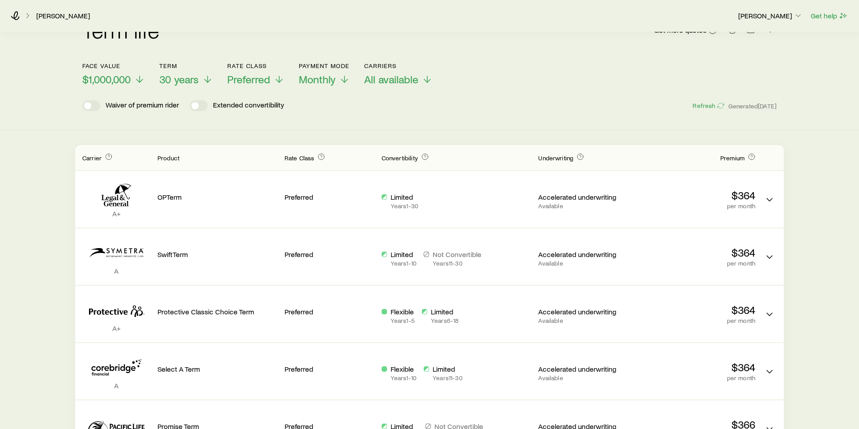
scroll to position [108, 0]
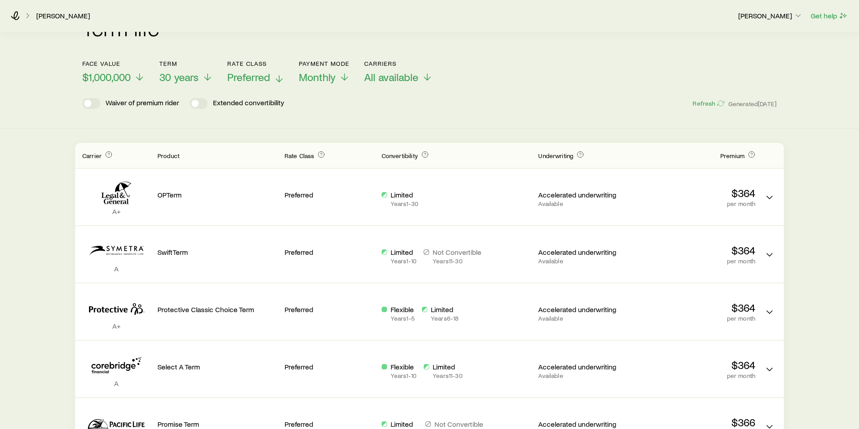
click at [257, 71] on span "Preferred" at bounding box center [248, 77] width 43 height 13
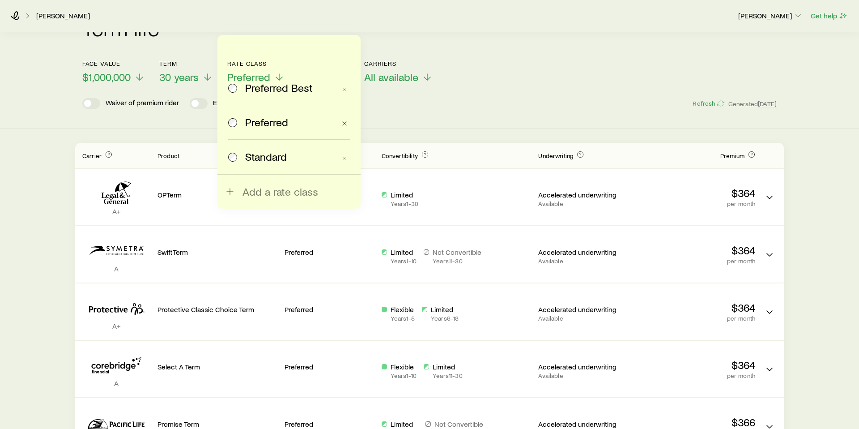
click at [257, 157] on span "Standard" at bounding box center [266, 156] width 42 height 13
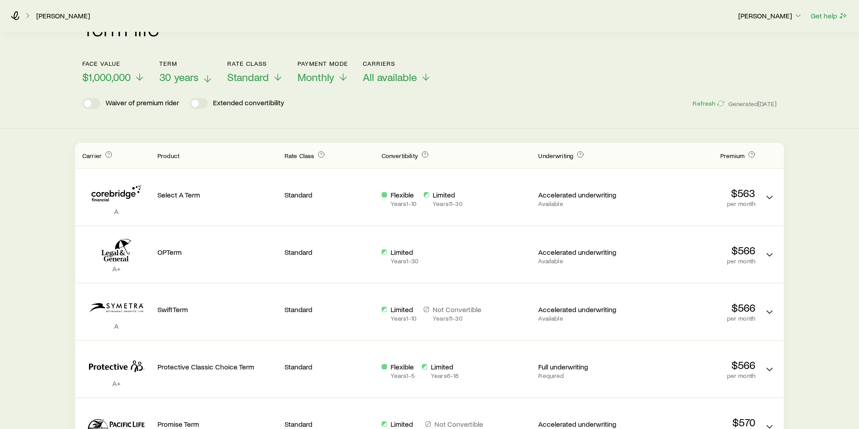
click at [176, 71] on span "30 years" at bounding box center [178, 77] width 39 height 13
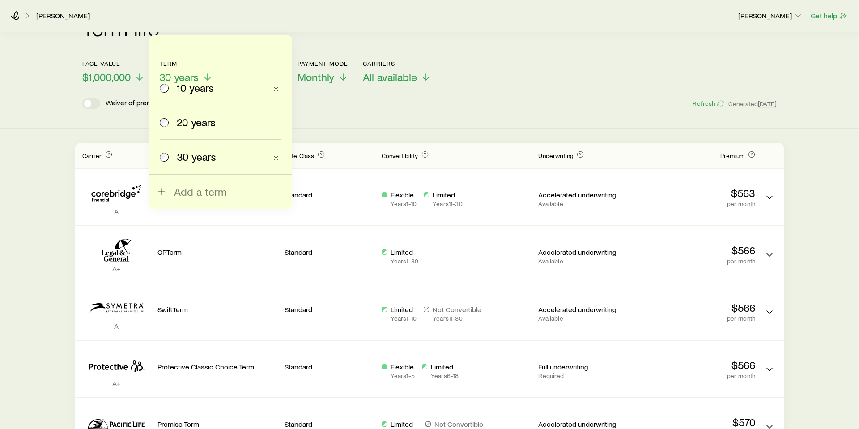
click at [185, 120] on span "20 years" at bounding box center [196, 122] width 39 height 13
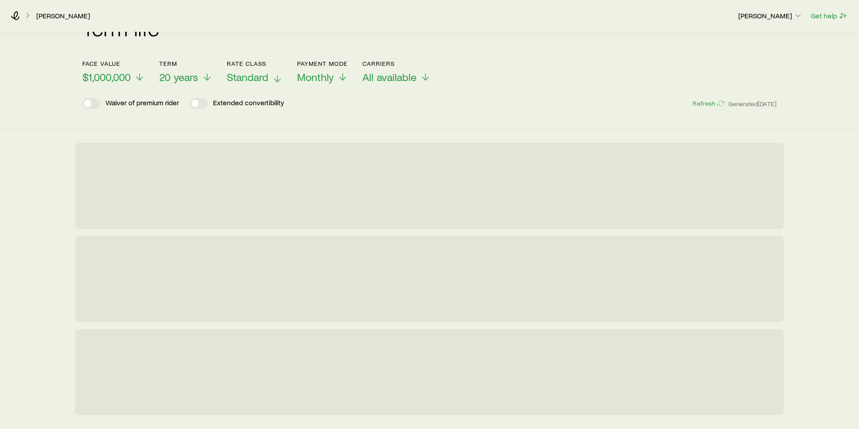
click at [242, 71] on span "Standard" at bounding box center [248, 77] width 42 height 13
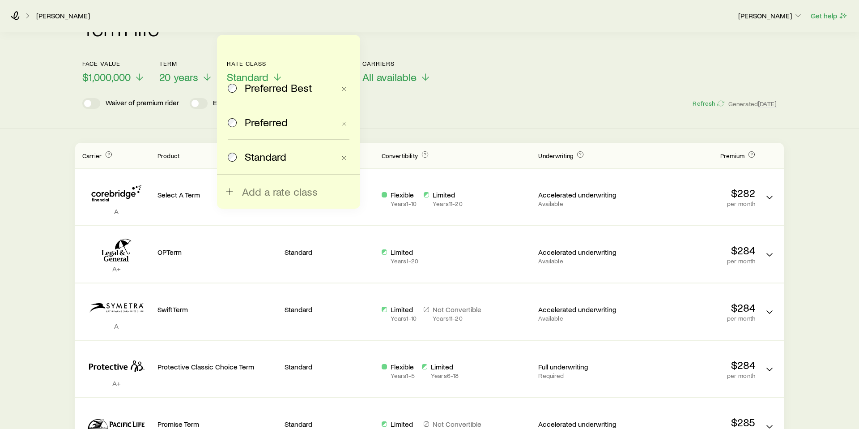
click at [254, 121] on span "Preferred" at bounding box center [266, 122] width 43 height 13
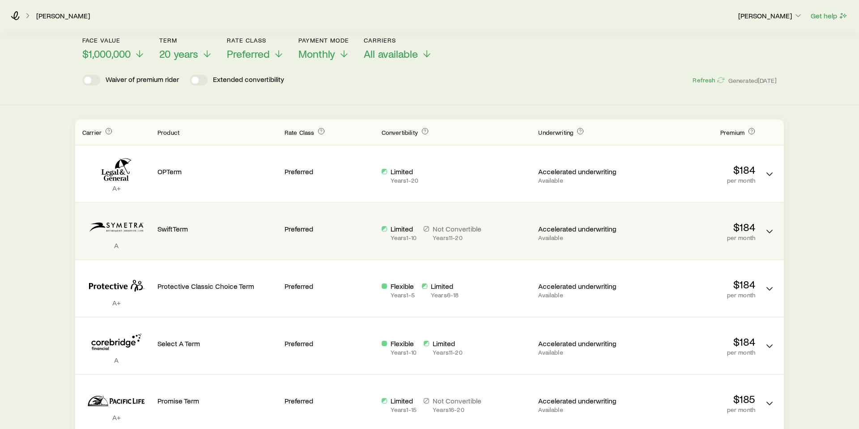
scroll to position [100, 0]
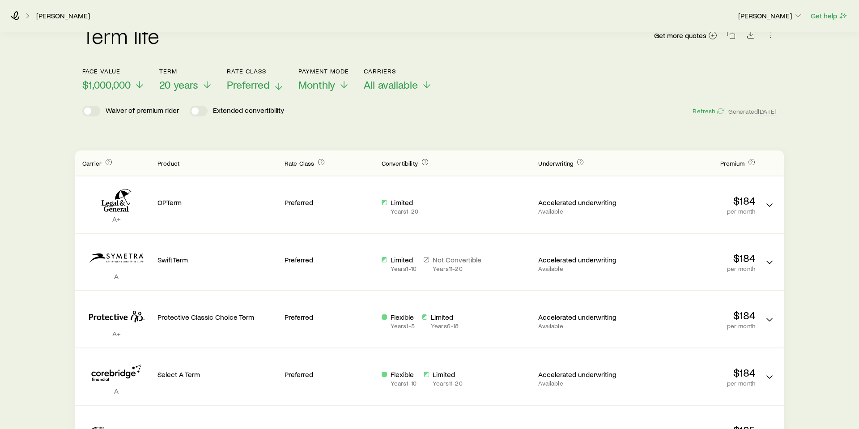
click at [264, 78] on span "Preferred" at bounding box center [248, 84] width 43 height 13
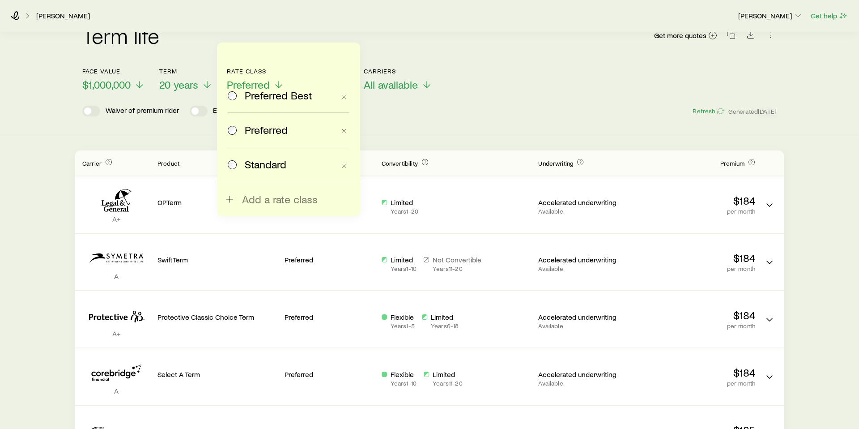
click at [256, 166] on span "Standard" at bounding box center [266, 164] width 42 height 13
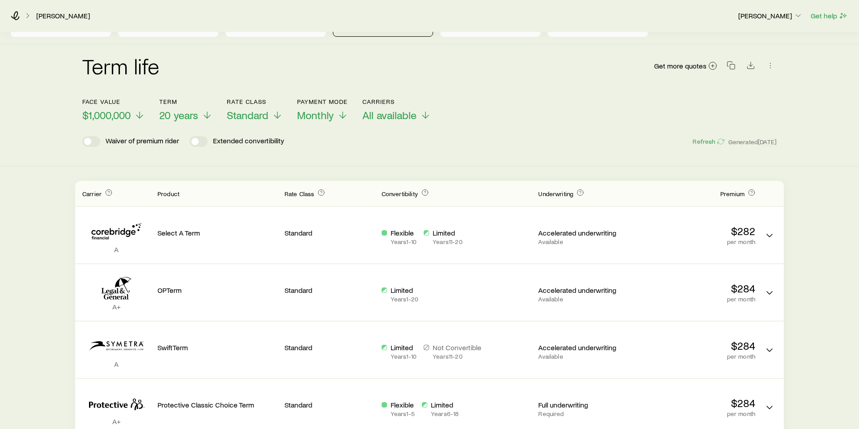
scroll to position [0, 0]
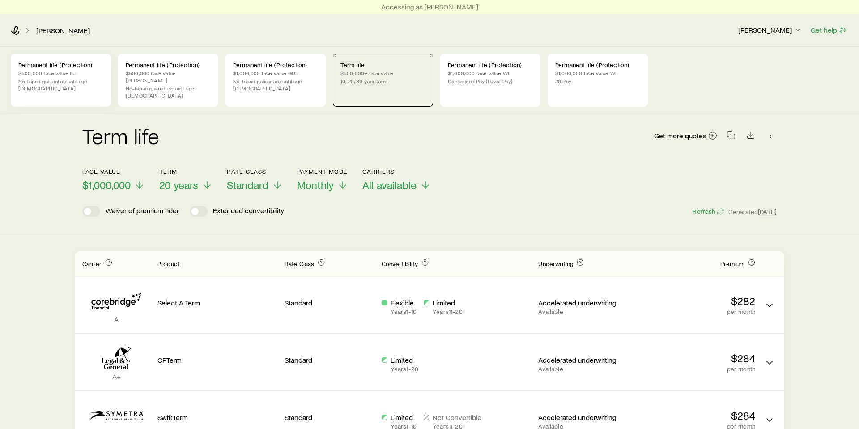
click at [38, 76] on p "$500,000 face value IUL" at bounding box center [60, 72] width 85 height 7
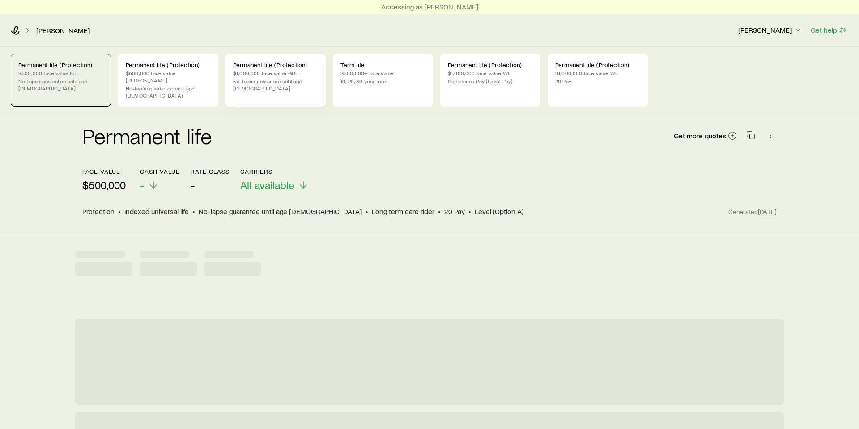
click at [254, 75] on p "$1,000,000 face value GUL" at bounding box center [275, 72] width 85 height 7
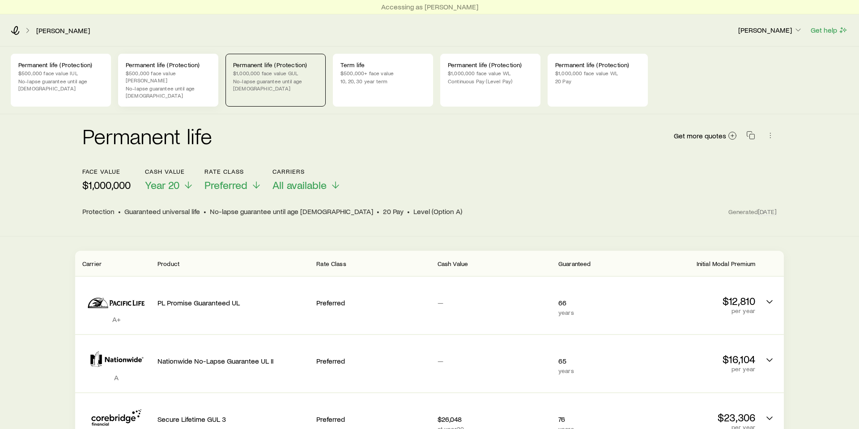
click at [142, 74] on p "$500,000 face value [PERSON_NAME]" at bounding box center [168, 76] width 85 height 14
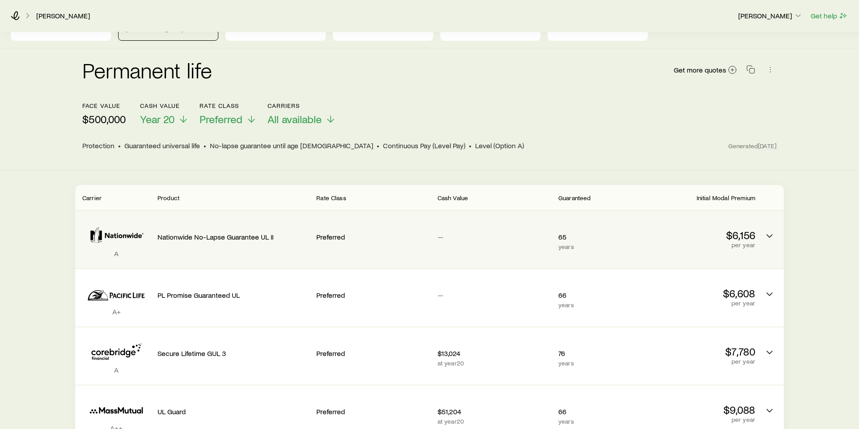
scroll to position [62, 0]
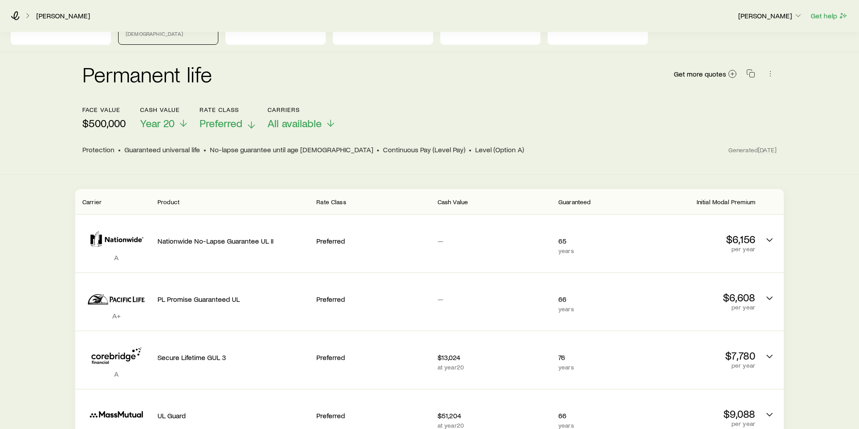
click at [231, 117] on span "Preferred" at bounding box center [221, 123] width 43 height 13
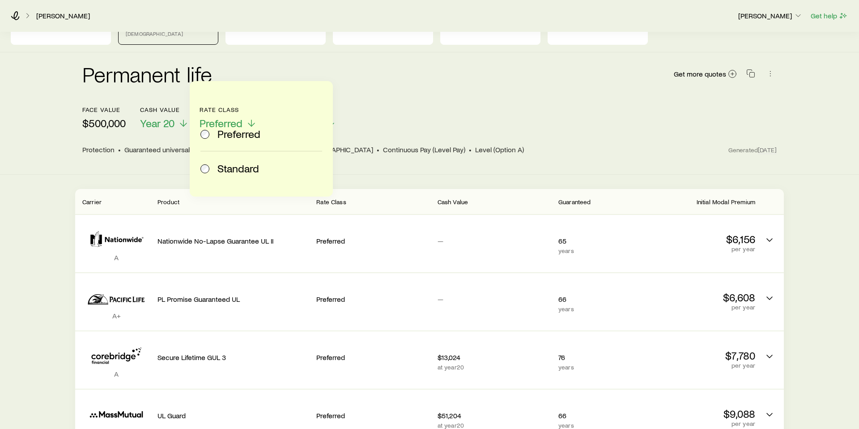
click at [231, 173] on span "Standard" at bounding box center [239, 168] width 42 height 13
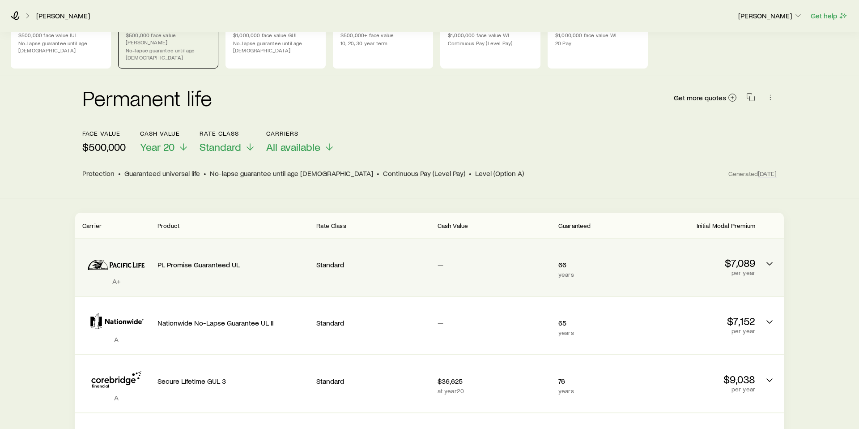
scroll to position [30, 0]
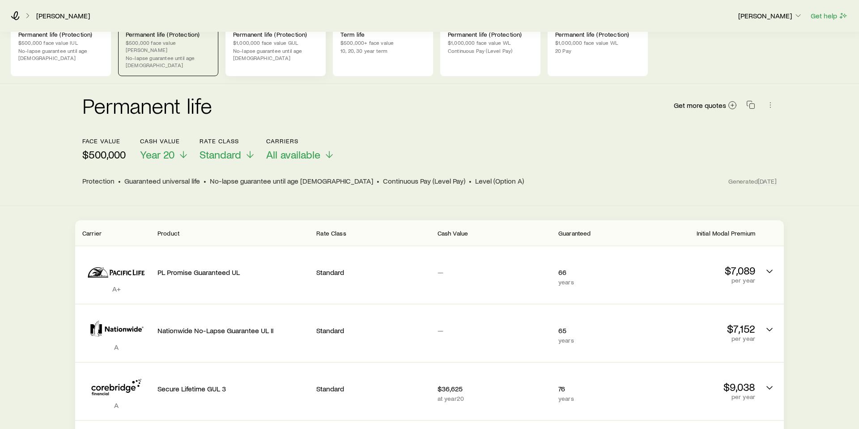
click at [274, 45] on p "$1,000,000 face value GUL" at bounding box center [275, 42] width 85 height 7
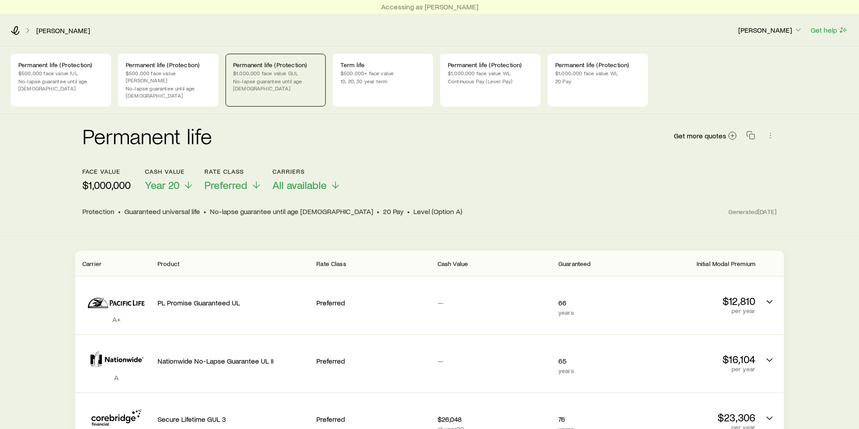
scroll to position [14, 0]
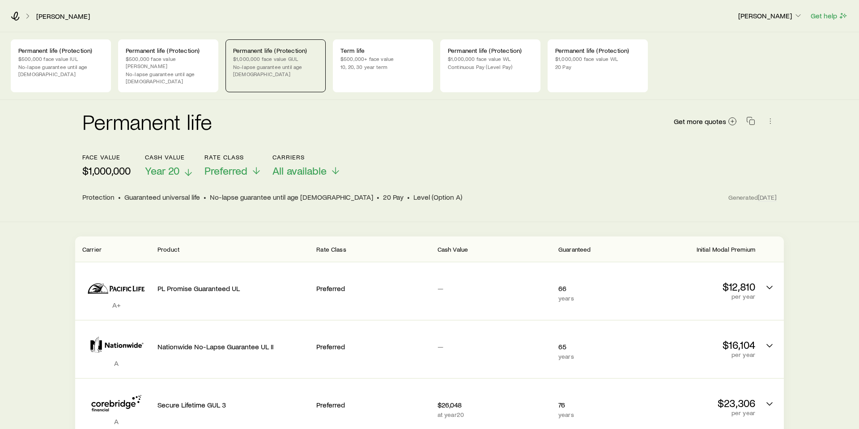
click at [160, 164] on span "Year 20" at bounding box center [162, 170] width 34 height 13
click at [387, 133] on div "Permanent life Get more quotes" at bounding box center [429, 127] width 695 height 54
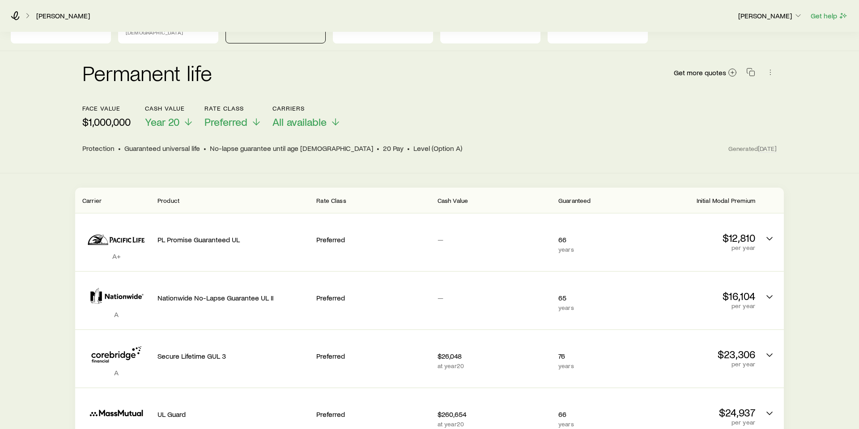
scroll to position [69, 0]
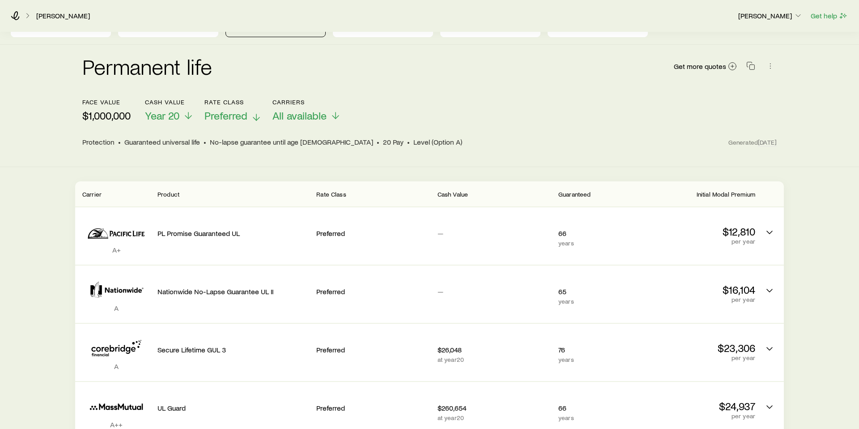
click at [235, 109] on span "Preferred" at bounding box center [226, 115] width 43 height 13
click at [440, 98] on div "face value $1,000,000 Cash Value Year 20 Rate Class Preferred Carriers All avai…" at bounding box center [429, 110] width 695 height 24
click at [233, 110] on header "face value $1,000,000 Cash Value Year 20 Rate Class Preferred Carriers All avai…" at bounding box center [429, 125] width 695 height 54
click at [232, 109] on span "Preferred" at bounding box center [226, 115] width 43 height 13
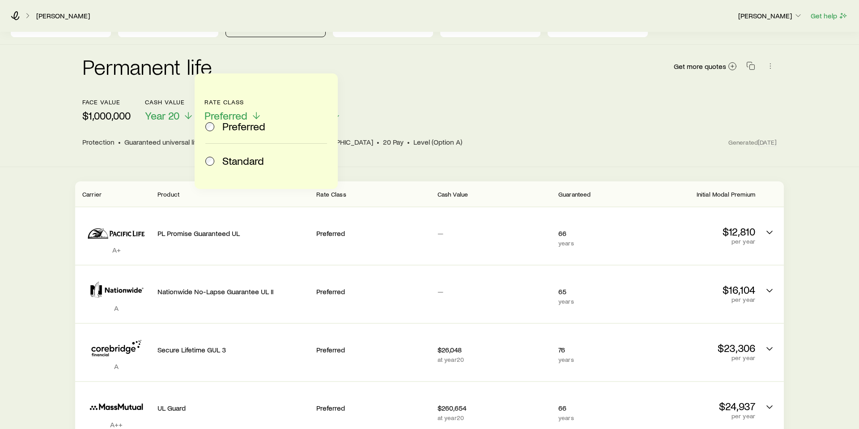
click at [228, 165] on span "Standard" at bounding box center [243, 160] width 42 height 13
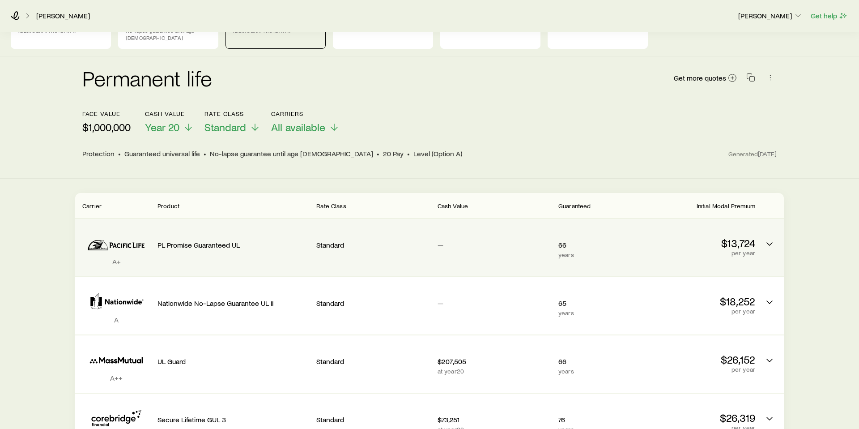
scroll to position [55, 0]
